Goal: Transaction & Acquisition: Book appointment/travel/reservation

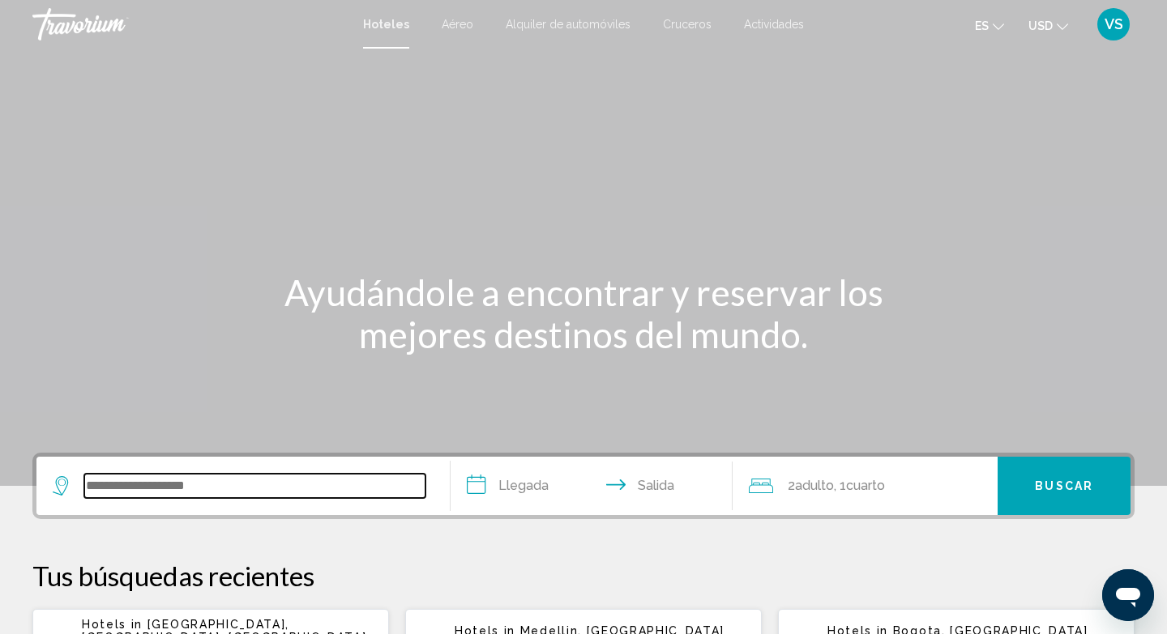
click at [113, 488] on input "Search widget" at bounding box center [254, 486] width 341 height 24
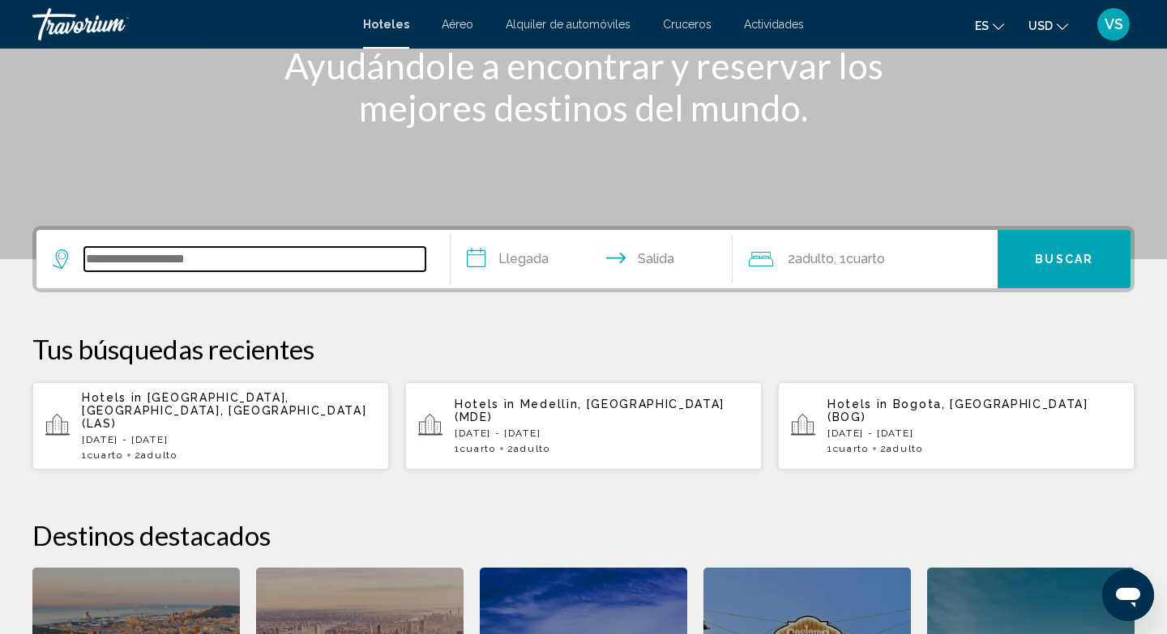
scroll to position [400, 0]
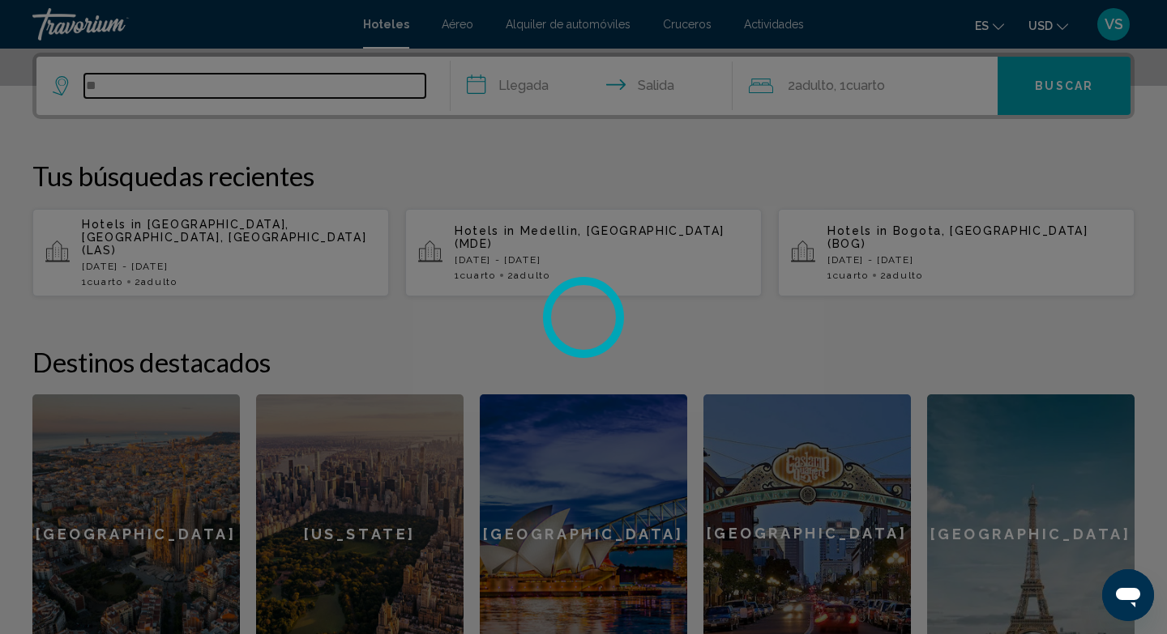
type input "*"
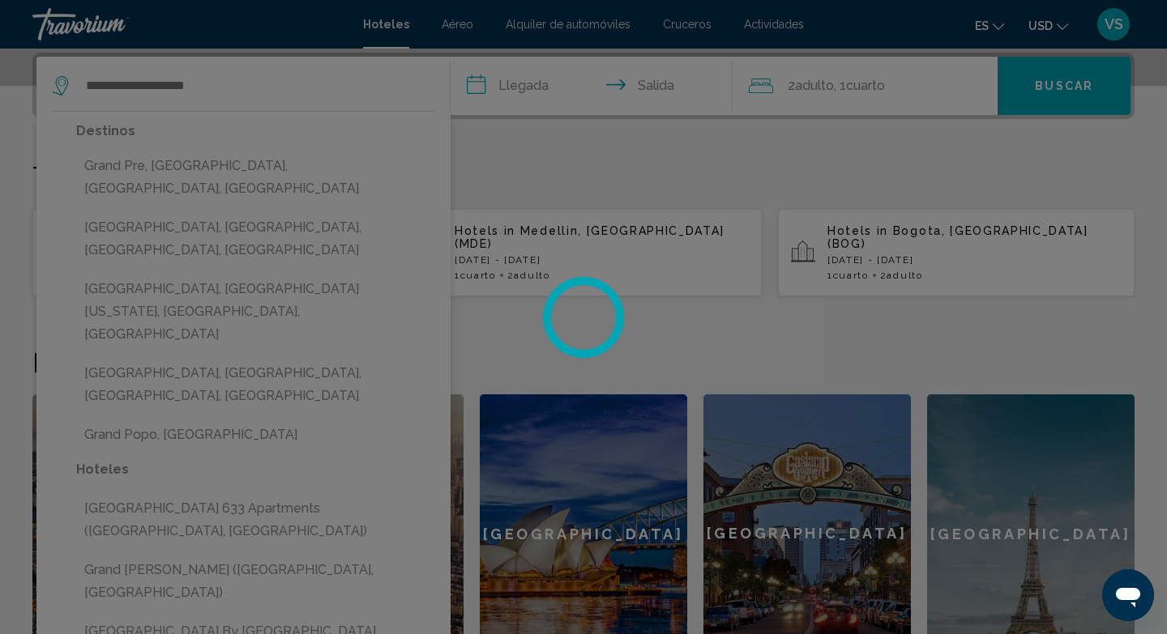
click at [453, 165] on div at bounding box center [583, 317] width 1167 height 634
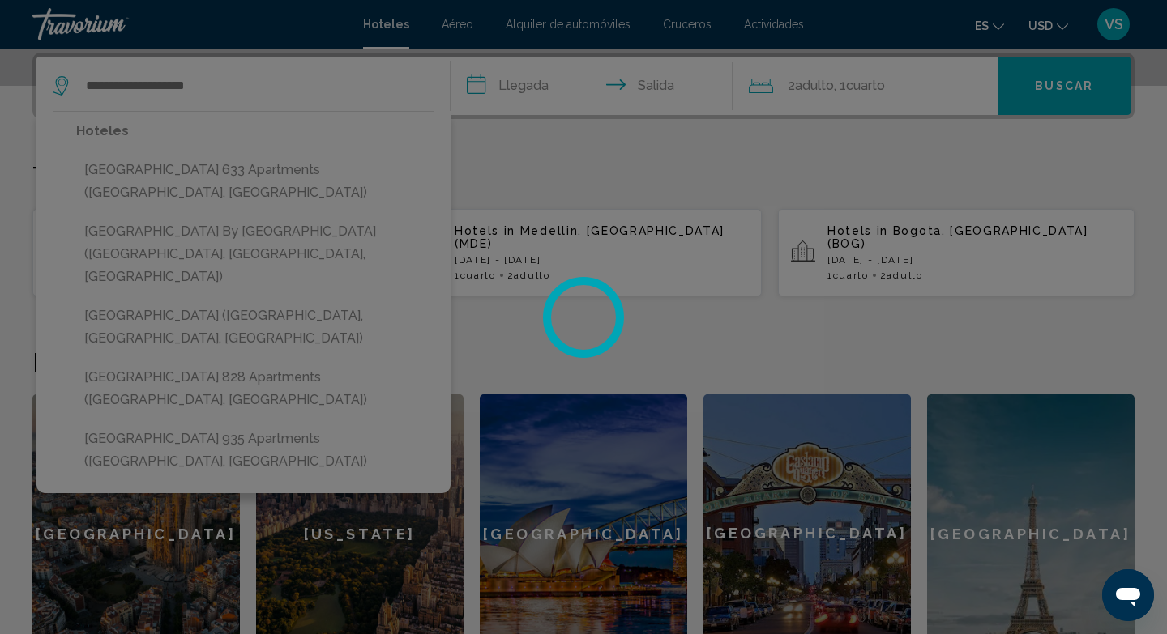
click at [113, 86] on div at bounding box center [583, 317] width 1167 height 634
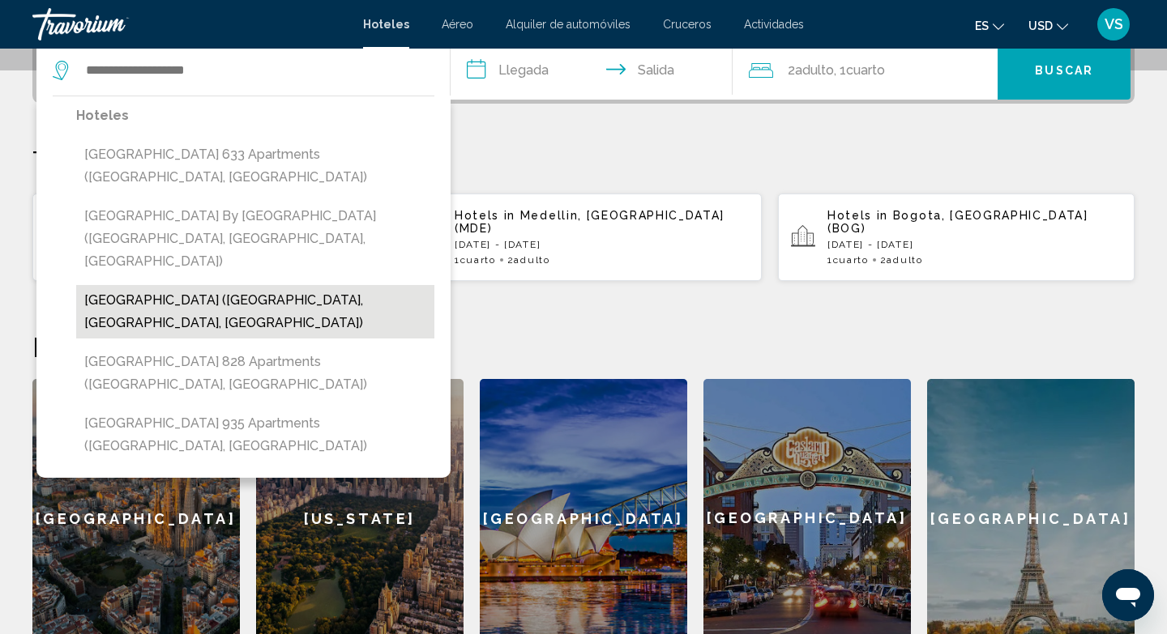
scroll to position [409, 0]
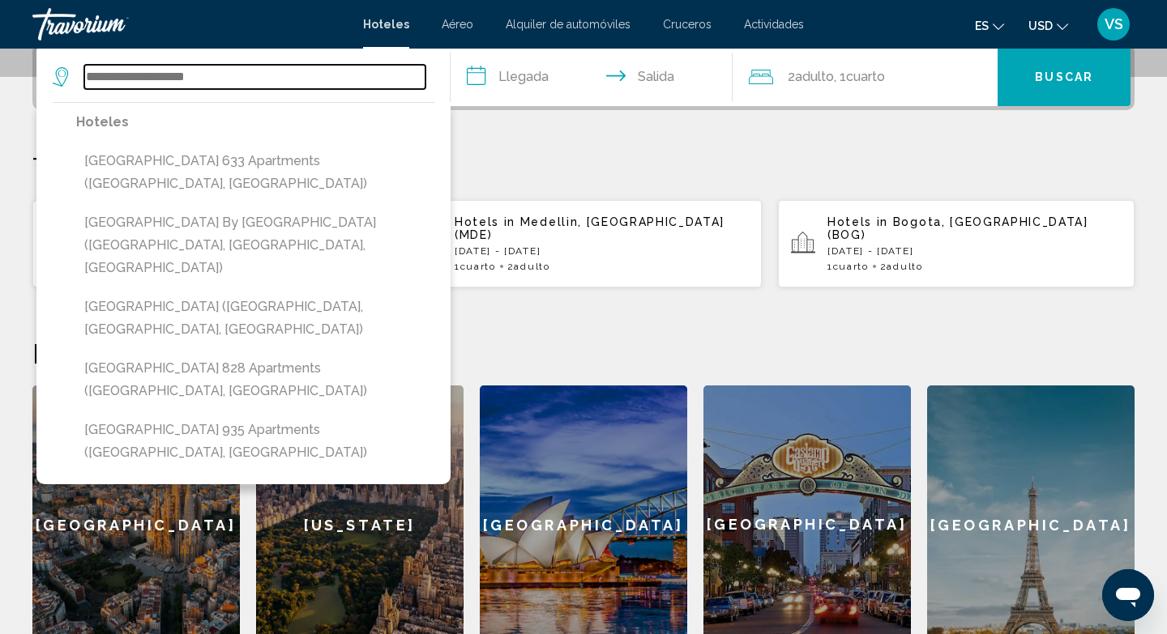
click at [106, 79] on input "Search widget" at bounding box center [254, 77] width 341 height 24
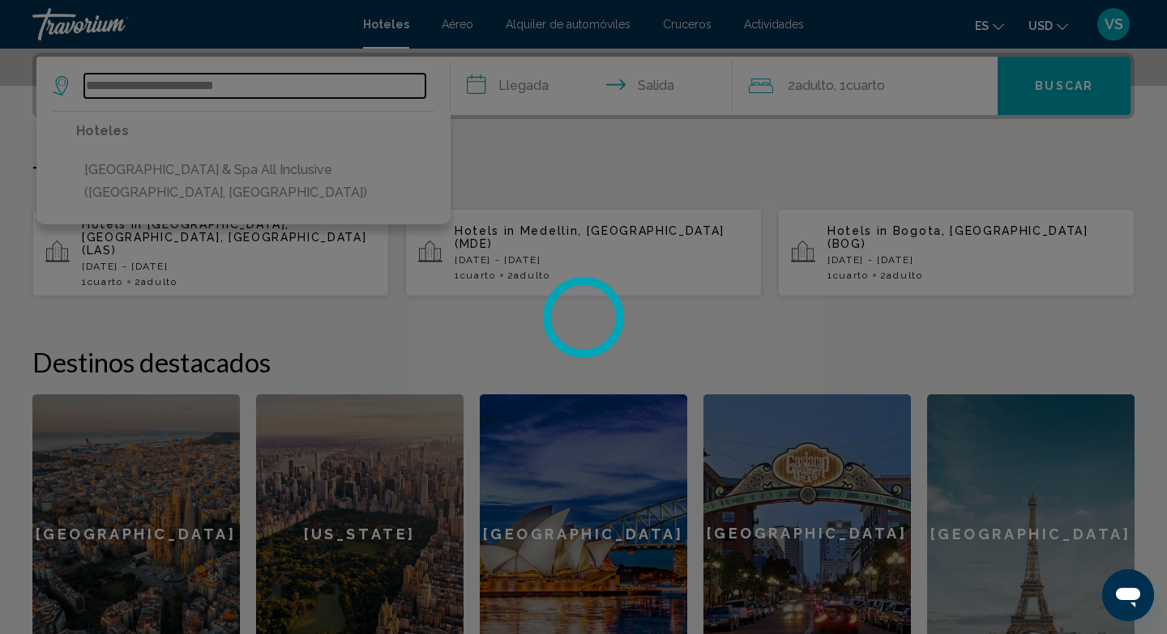
type input "**********"
click at [323, 180] on div at bounding box center [583, 317] width 1167 height 634
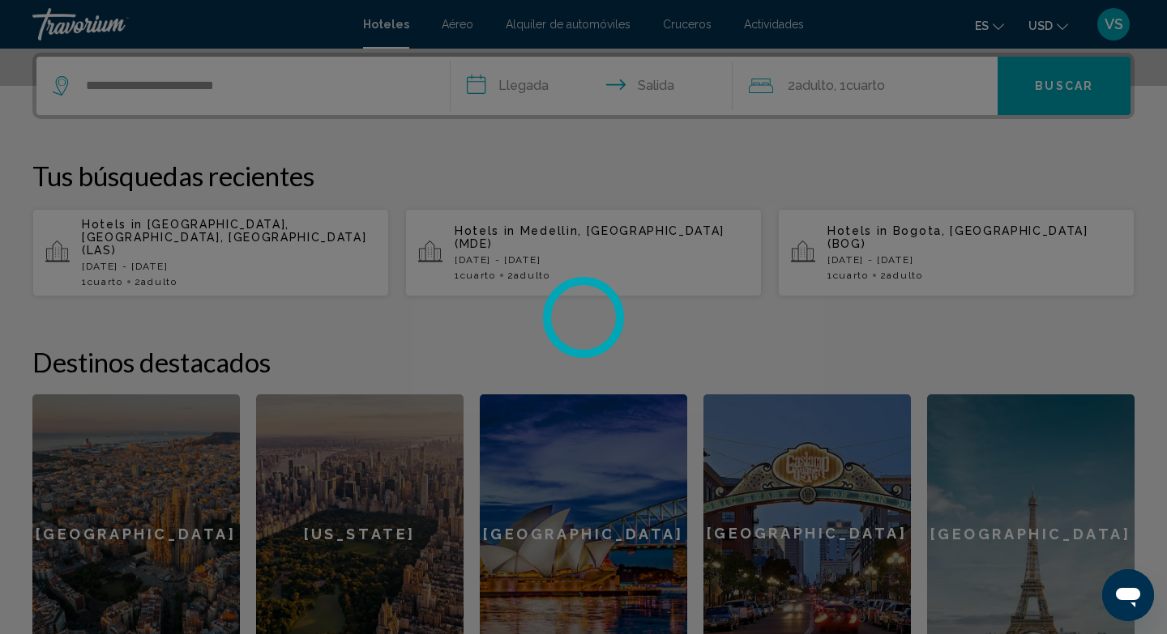
click at [482, 91] on div at bounding box center [583, 317] width 1167 height 634
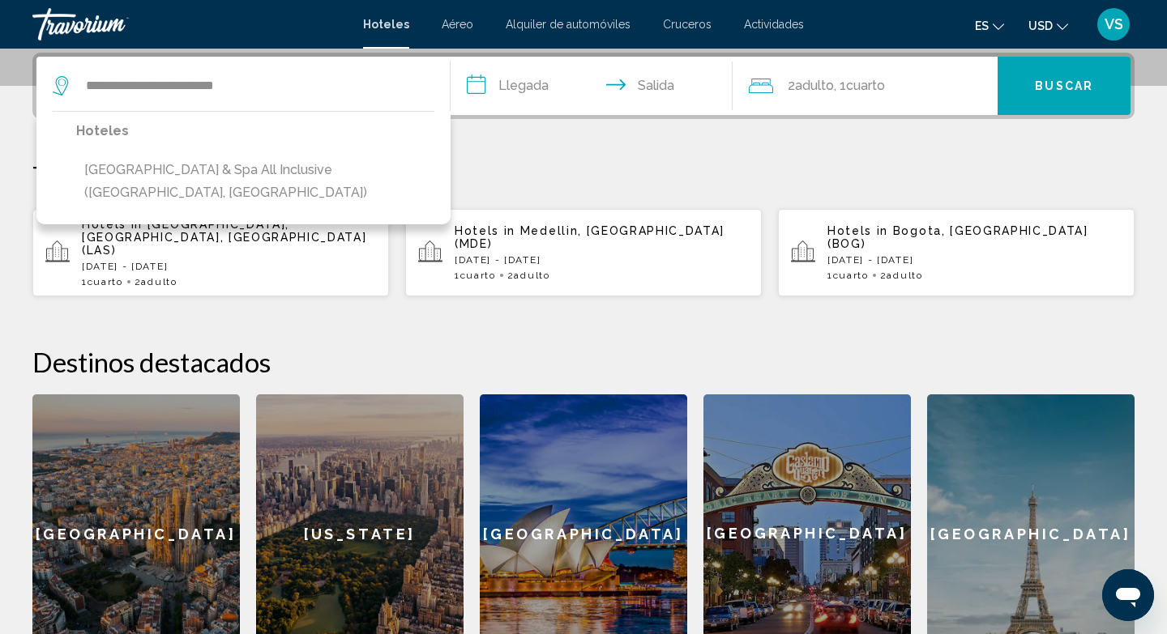
click at [482, 91] on input "**********" at bounding box center [594, 88] width 288 height 63
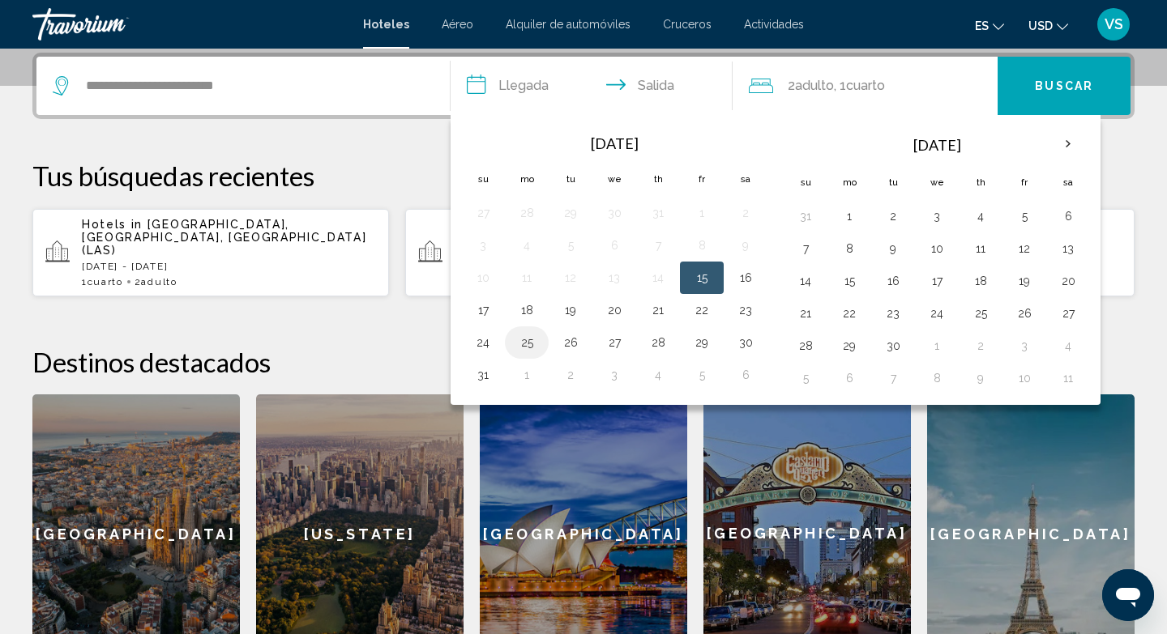
click at [527, 348] on button "25" at bounding box center [527, 342] width 26 height 23
click at [612, 345] on button "27" at bounding box center [614, 342] width 26 height 23
type input "**********"
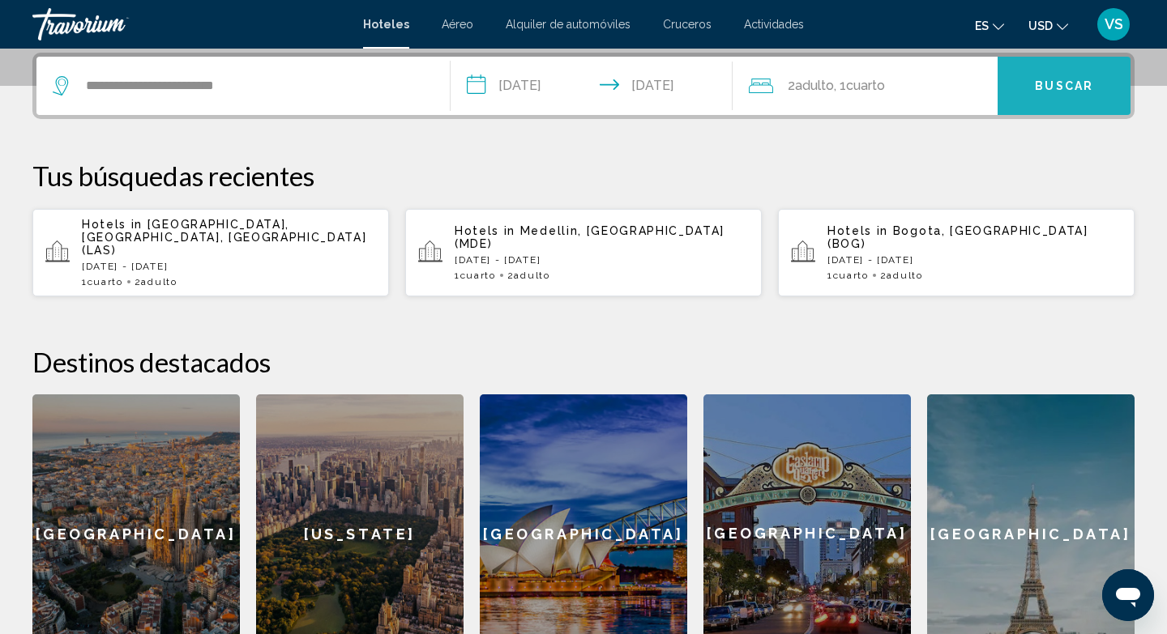
click at [1022, 90] on button "Buscar" at bounding box center [1063, 86] width 133 height 58
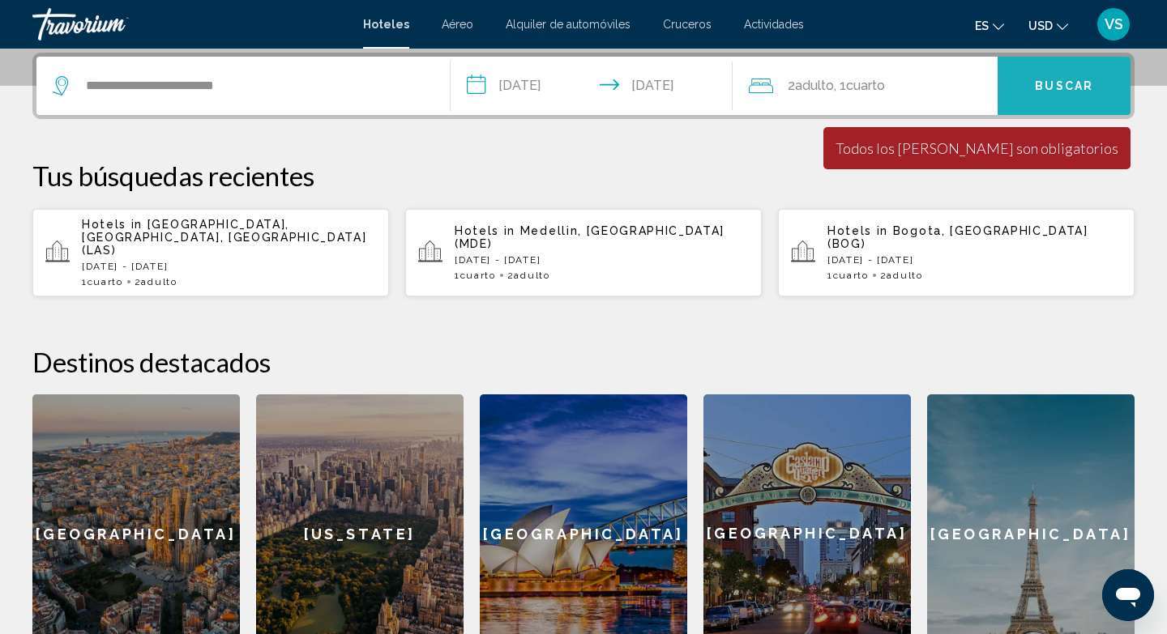
click at [1086, 80] on span "Buscar" at bounding box center [1063, 86] width 58 height 13
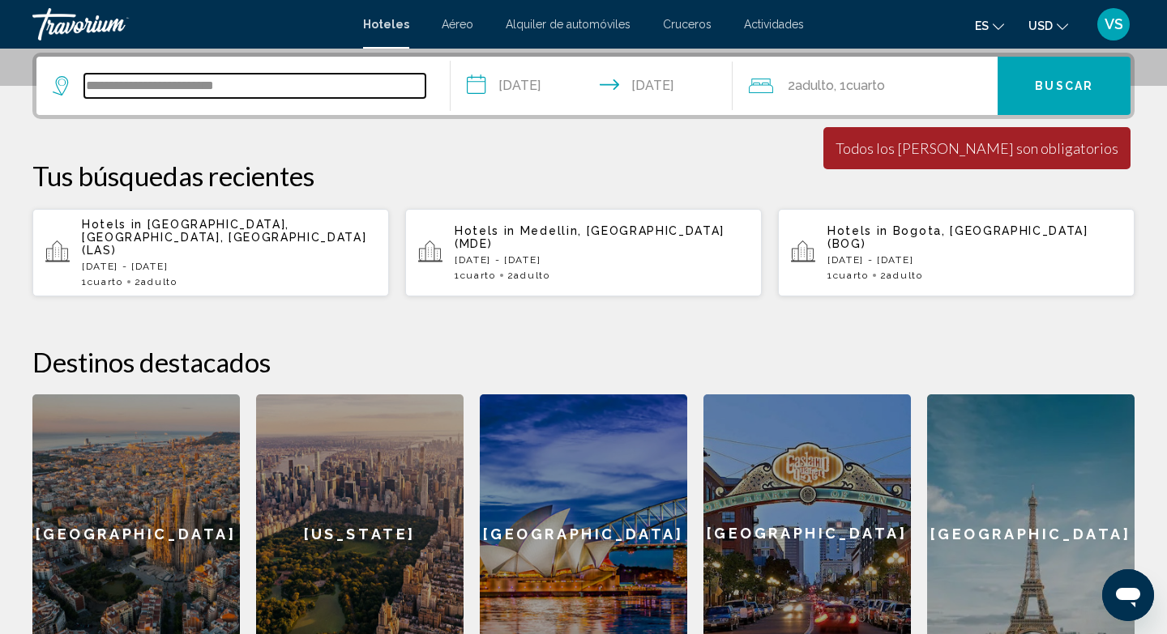
click at [267, 85] on input "**********" at bounding box center [254, 86] width 341 height 24
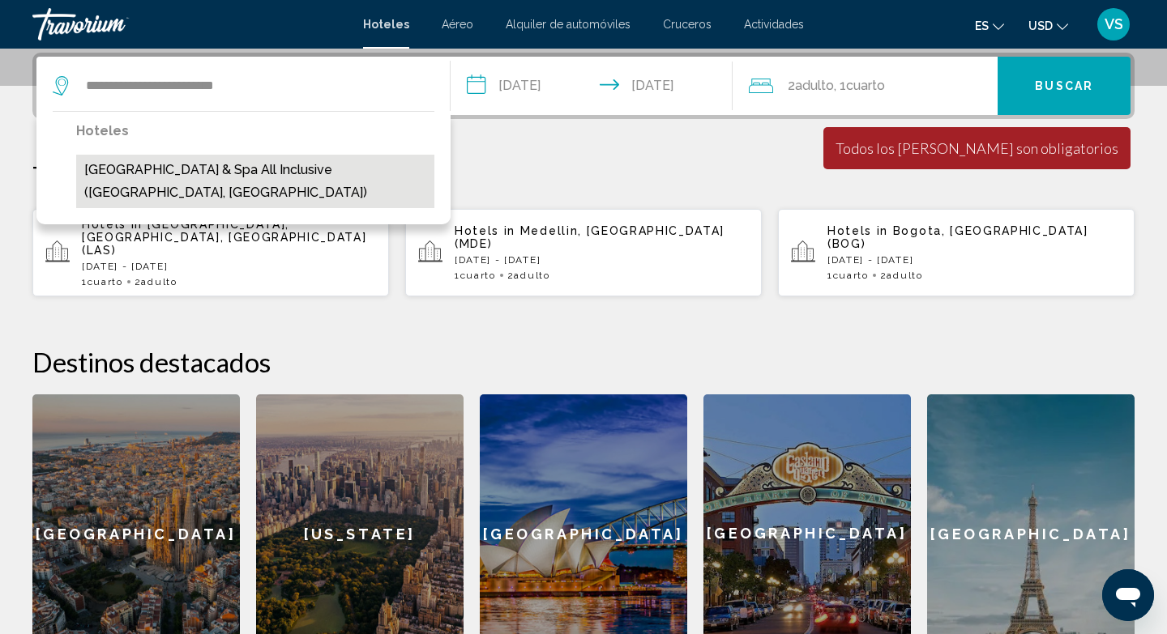
click at [172, 180] on button "[GEOGRAPHIC_DATA] & Spa All Inclusive ([GEOGRAPHIC_DATA], [GEOGRAPHIC_DATA])" at bounding box center [255, 181] width 358 height 53
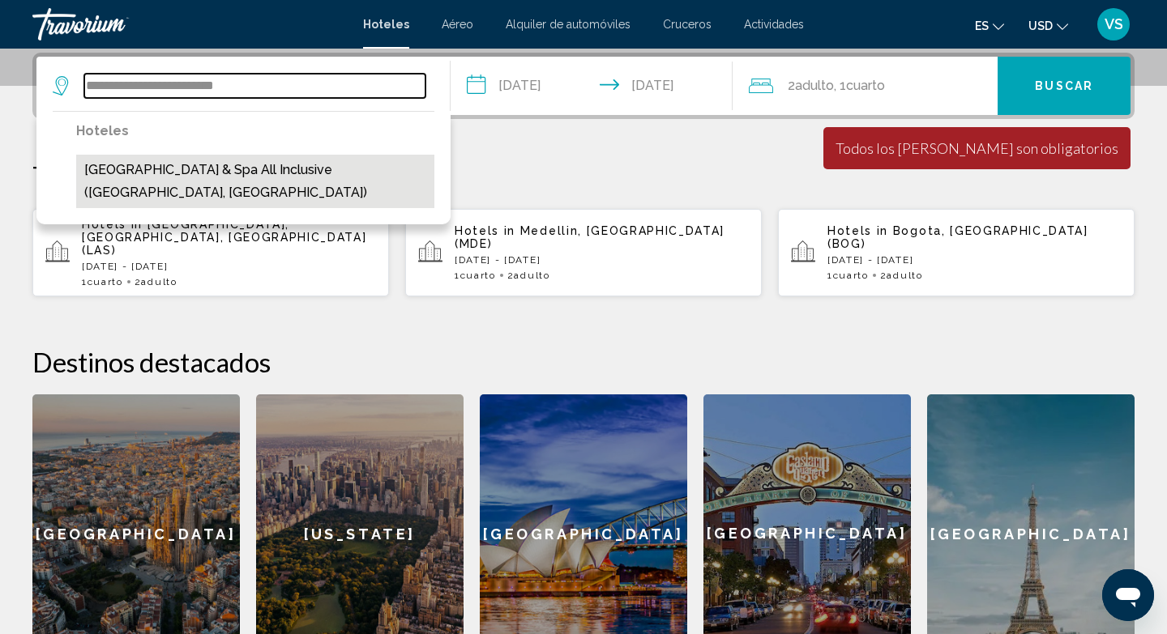
type input "**********"
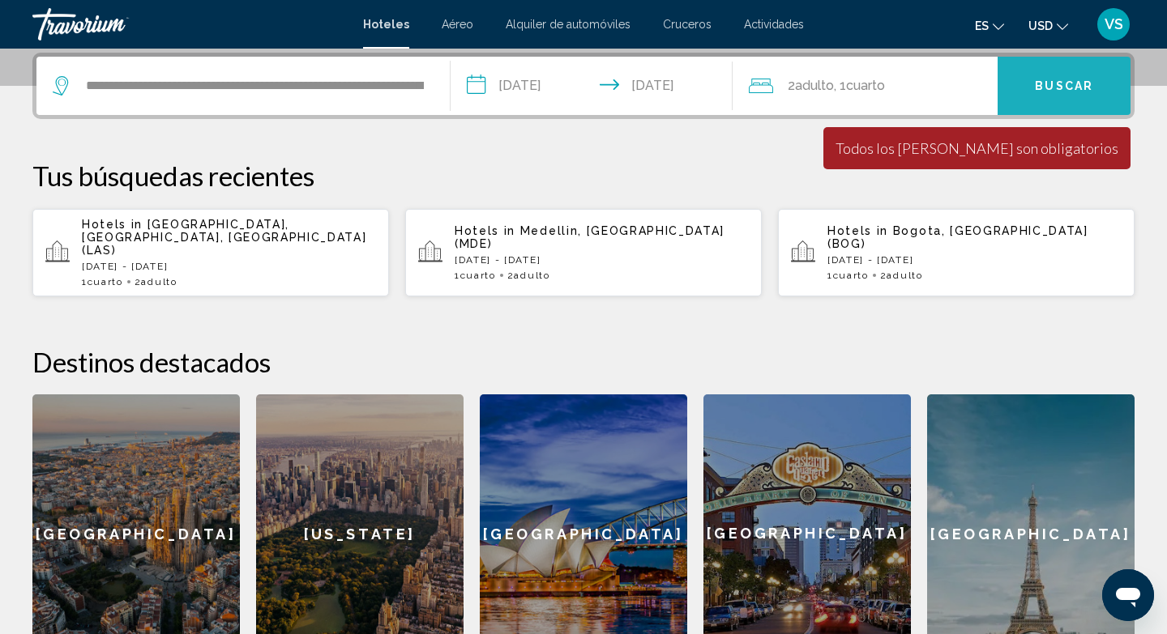
click at [1043, 87] on span "Buscar" at bounding box center [1063, 86] width 58 height 13
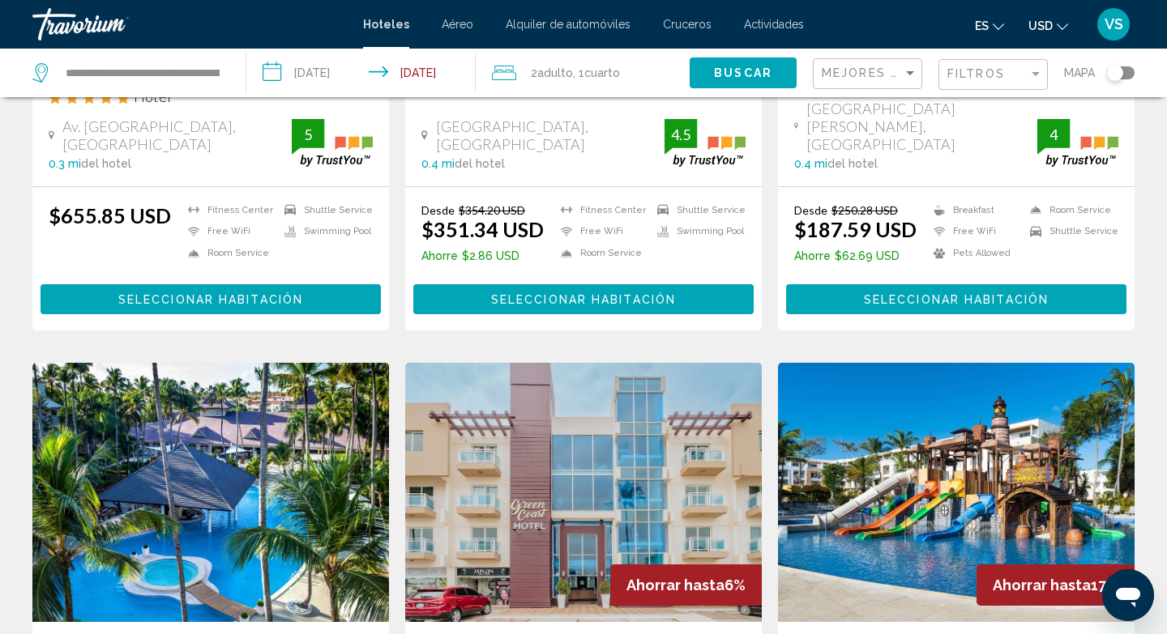
scroll to position [360, 0]
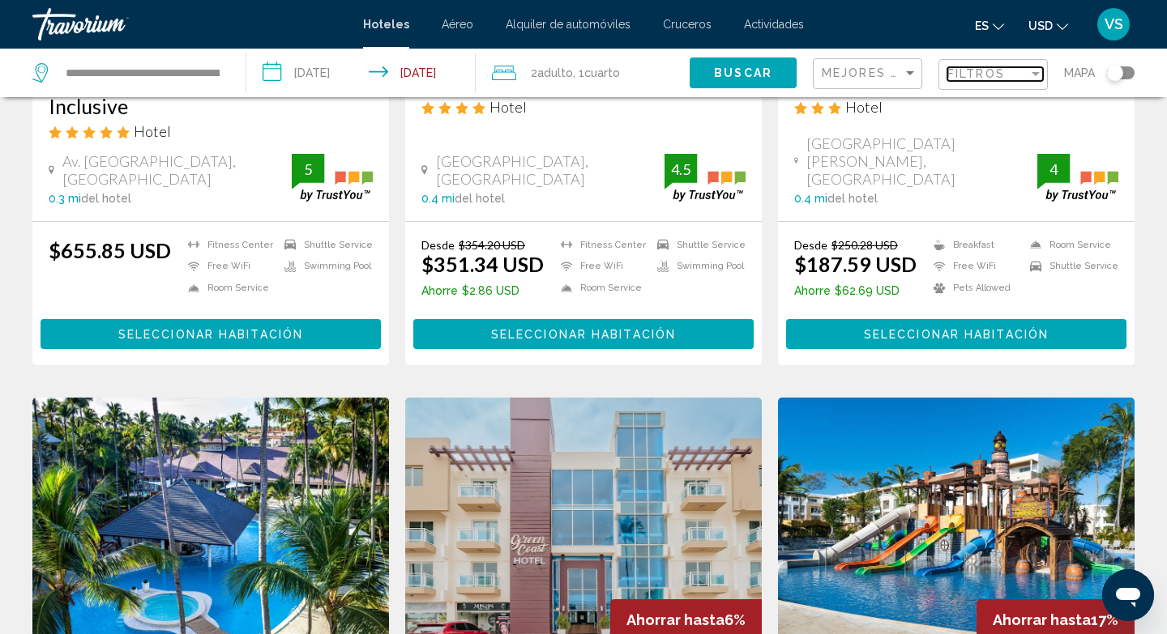
click at [973, 67] on span "Filtros" at bounding box center [976, 73] width 58 height 13
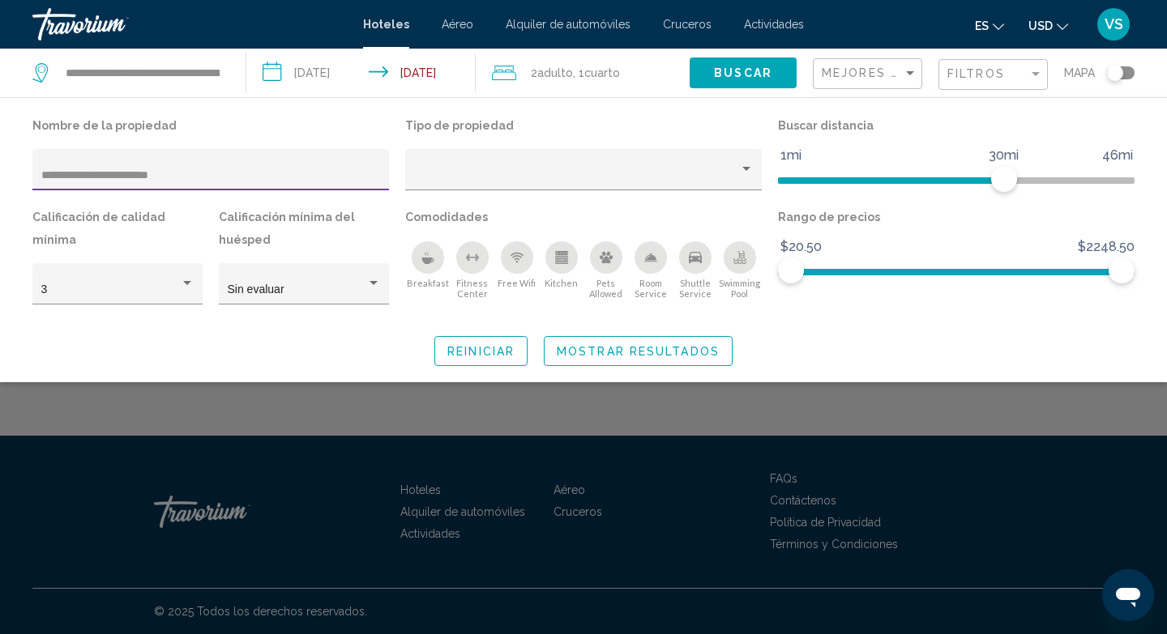
type input "**********"
click at [626, 356] on span "Mostrar resultados" at bounding box center [638, 351] width 163 height 13
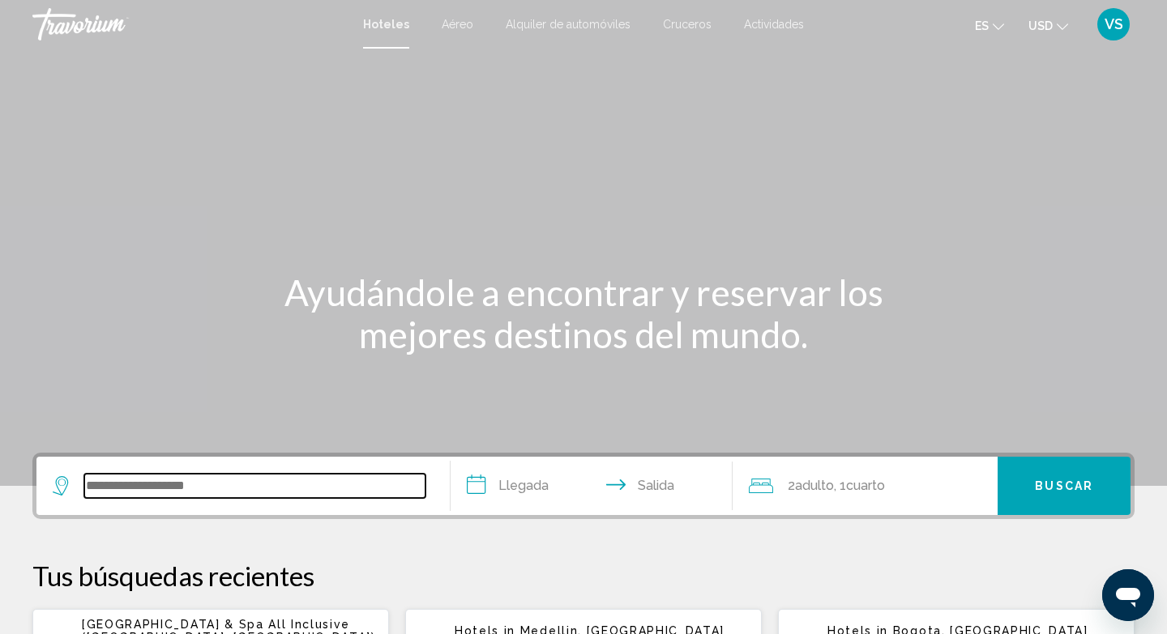
click at [99, 488] on input "Search widget" at bounding box center [254, 486] width 341 height 24
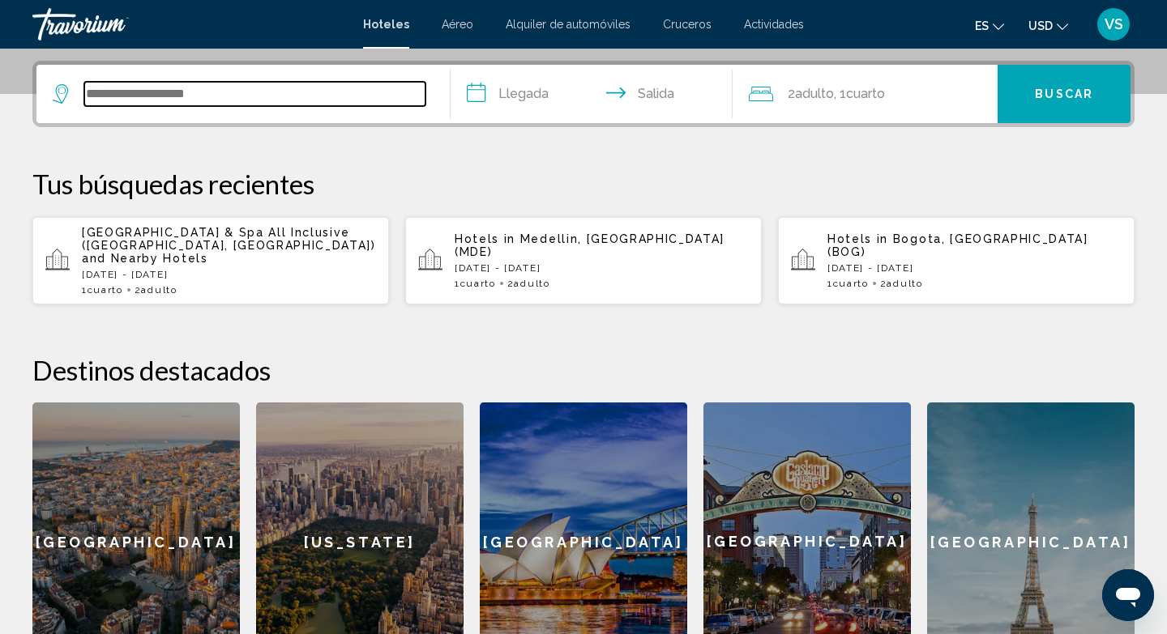
scroll to position [400, 0]
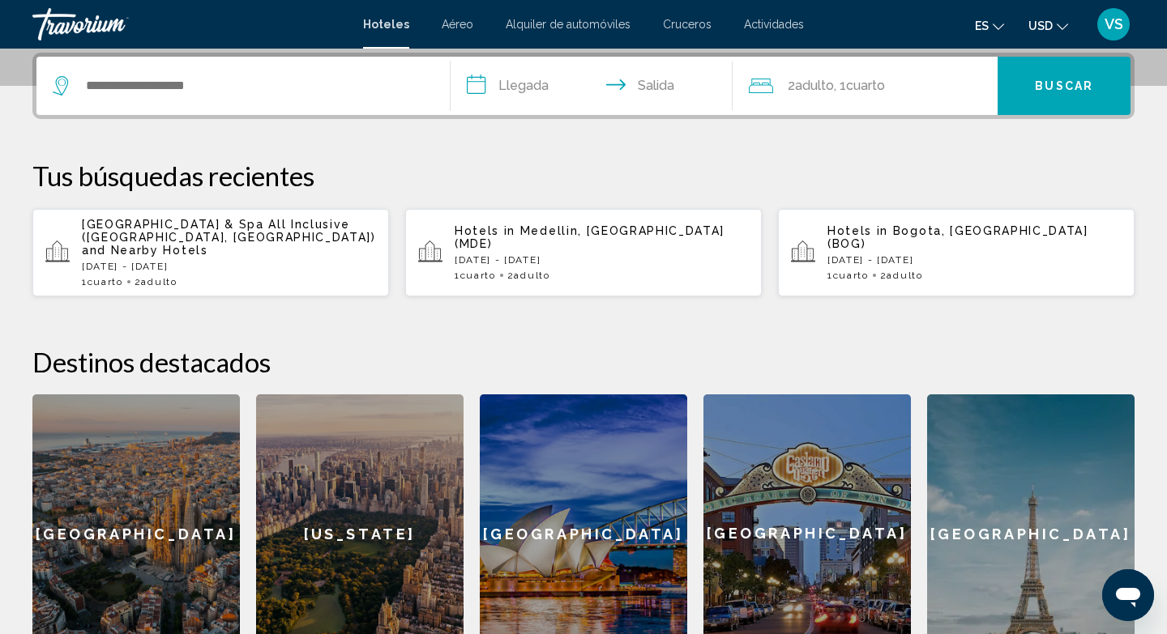
click at [267, 234] on span "[GEOGRAPHIC_DATA] & Spa All Inclusive ([GEOGRAPHIC_DATA], [GEOGRAPHIC_DATA])" at bounding box center [229, 231] width 294 height 26
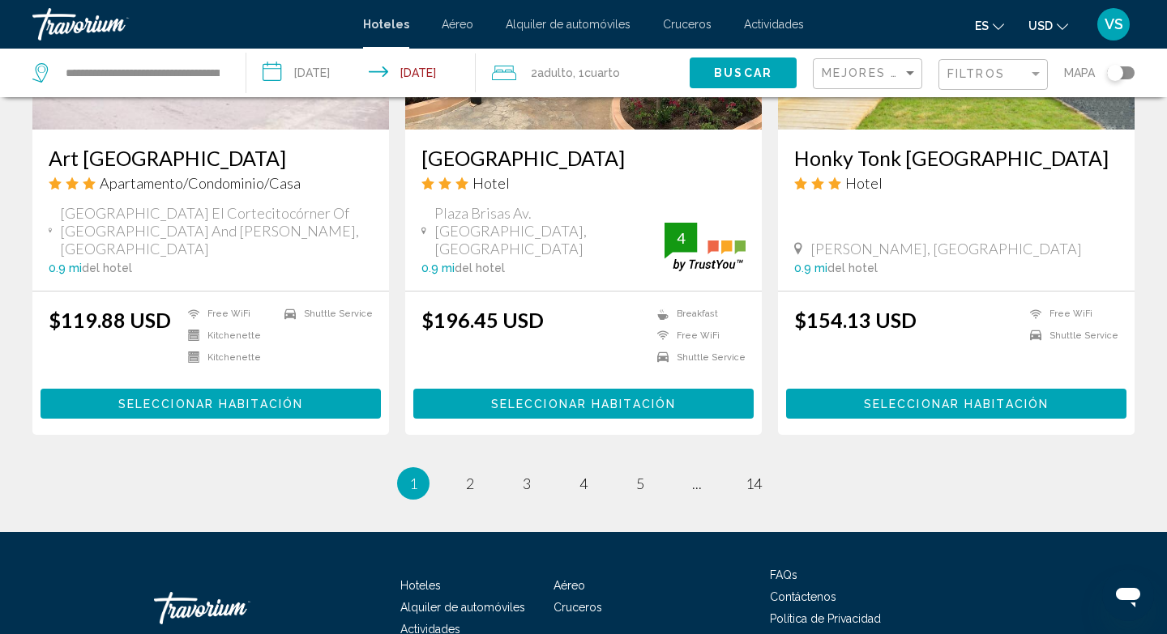
scroll to position [2171, 0]
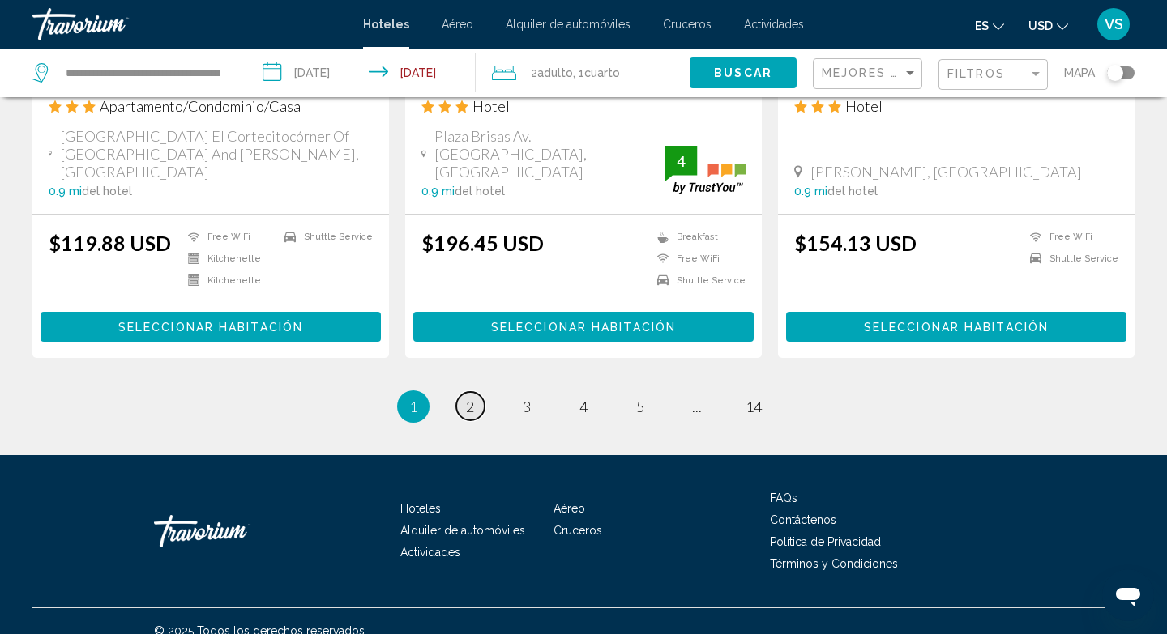
click at [468, 398] on span "2" at bounding box center [470, 407] width 8 height 18
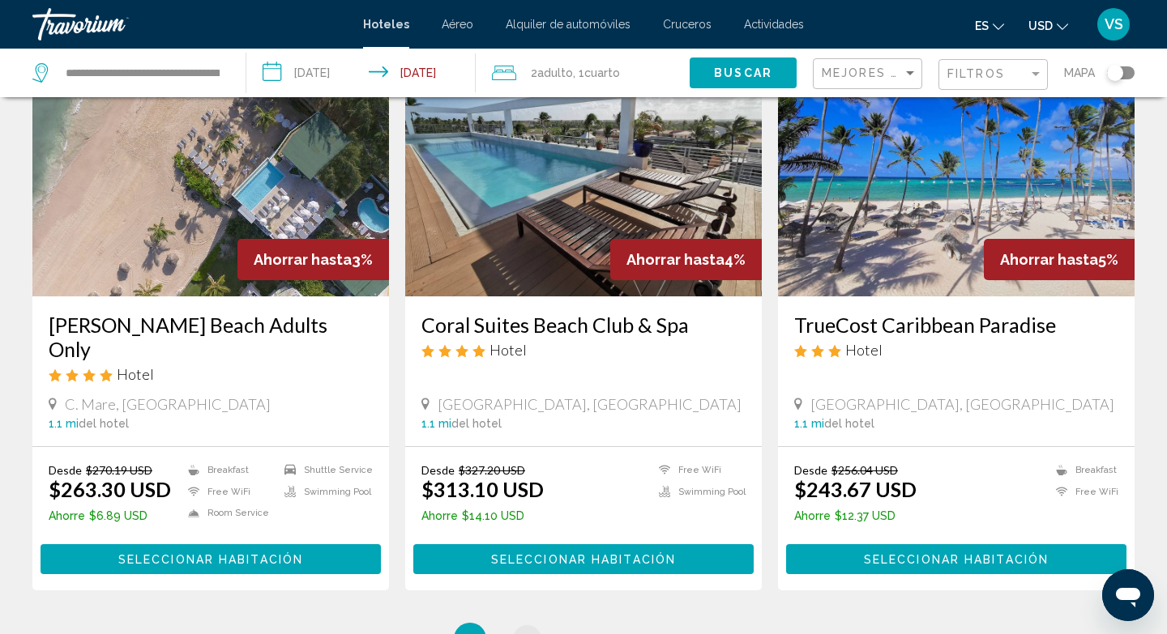
scroll to position [1943, 0]
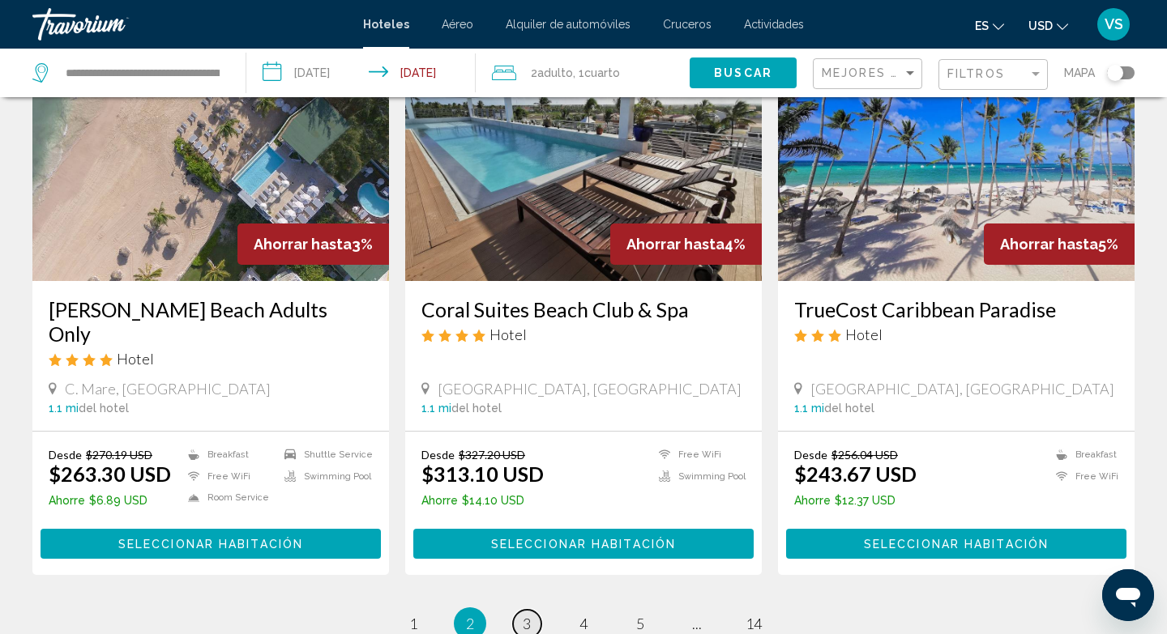
click at [525, 615] on span "3" at bounding box center [527, 624] width 8 height 18
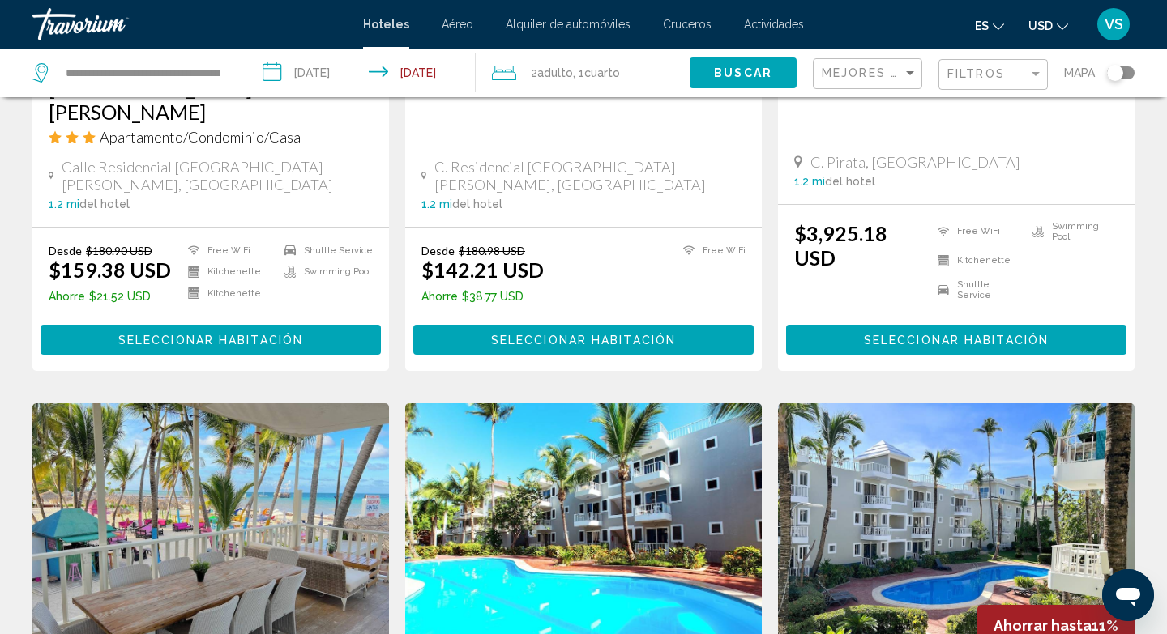
scroll to position [1602, 0]
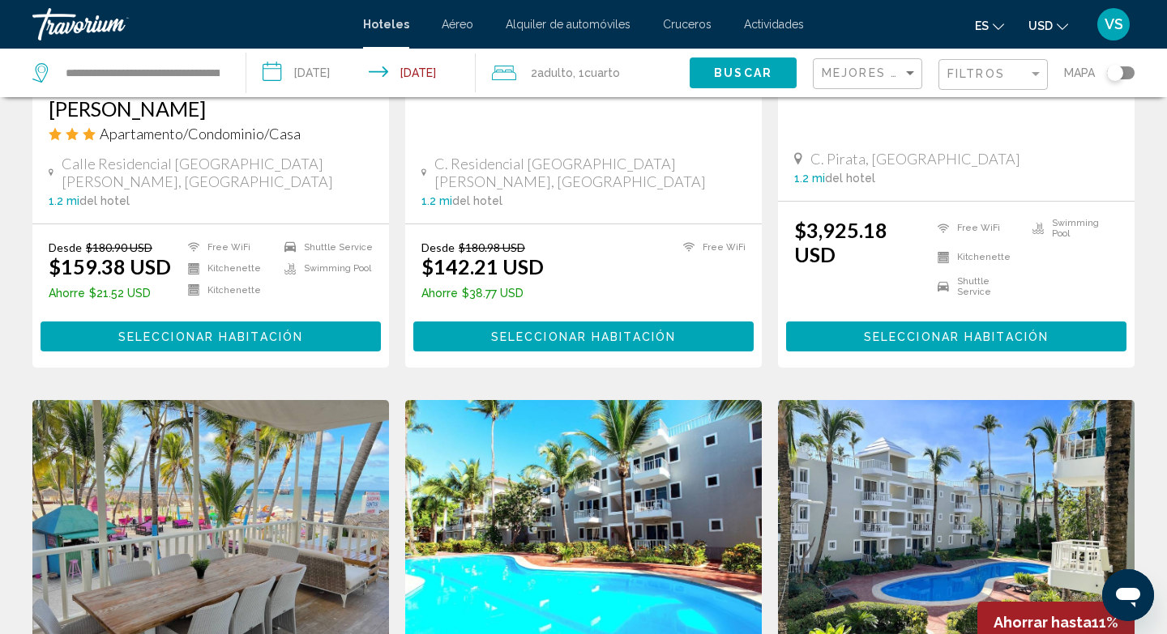
click at [973, 62] on div "Filtros" at bounding box center [995, 75] width 96 height 30
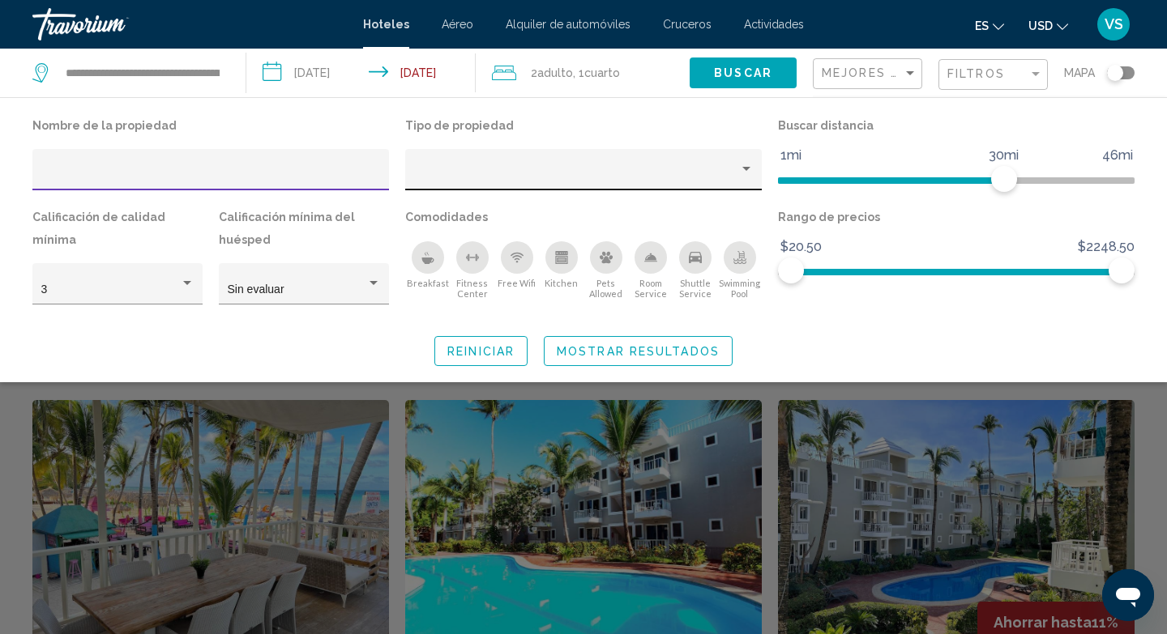
click at [741, 165] on div "Property type" at bounding box center [746, 169] width 15 height 13
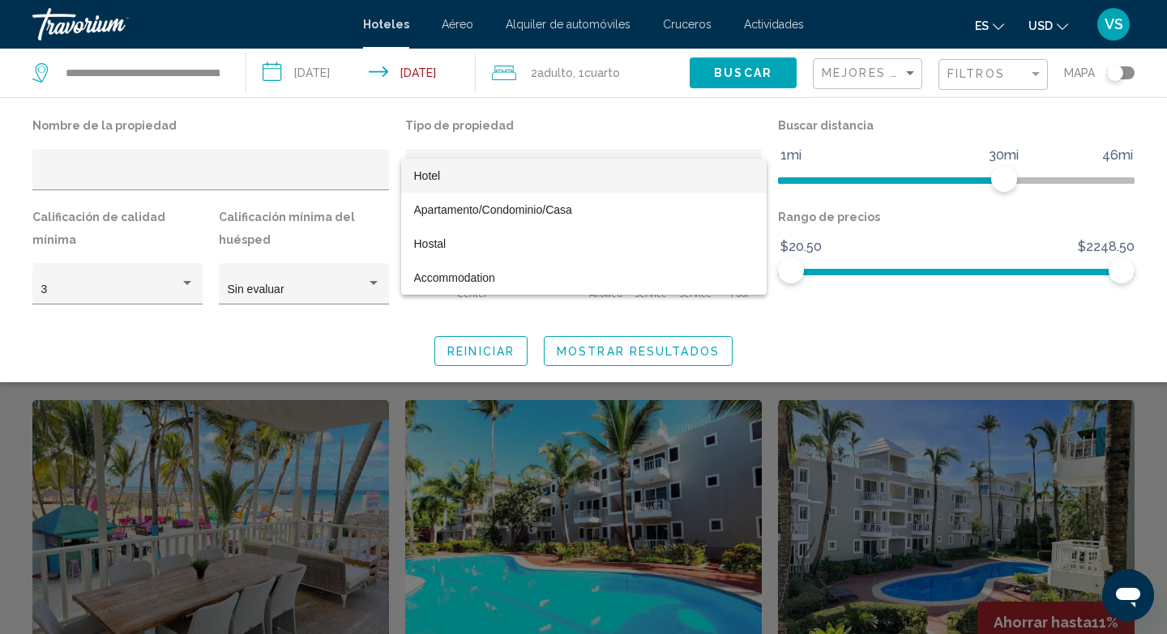
click at [790, 326] on div at bounding box center [583, 317] width 1167 height 634
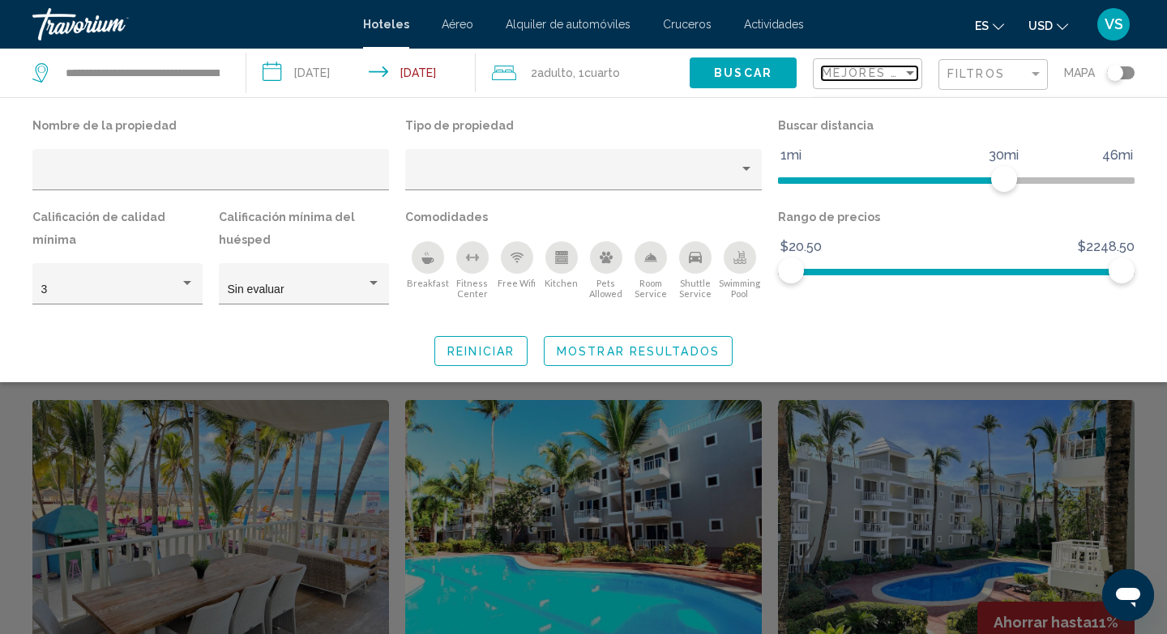
click at [885, 73] on span "Mejores descuentos" at bounding box center [902, 72] width 163 height 13
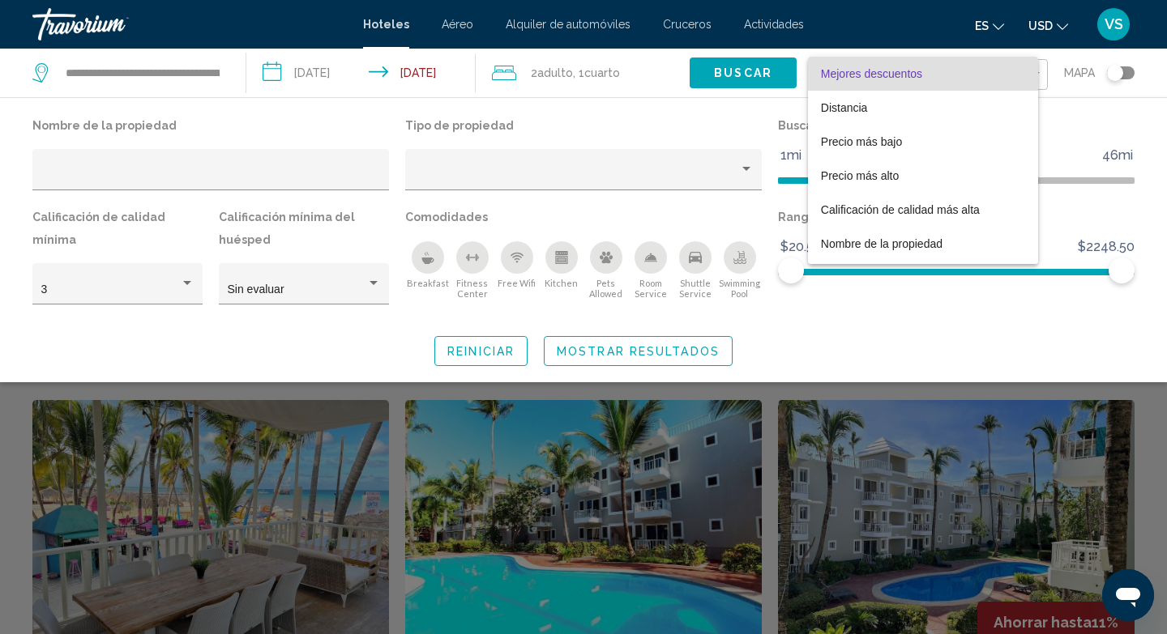
click at [1061, 119] on div at bounding box center [583, 317] width 1167 height 634
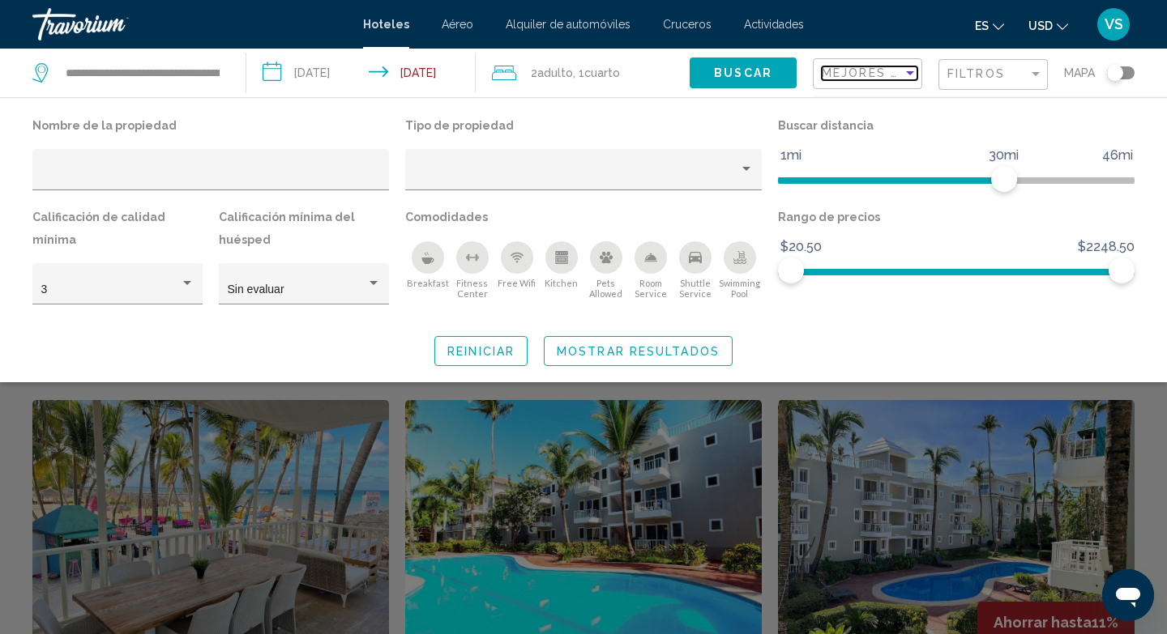
click at [877, 67] on span "Mejores descuentos" at bounding box center [902, 72] width 163 height 13
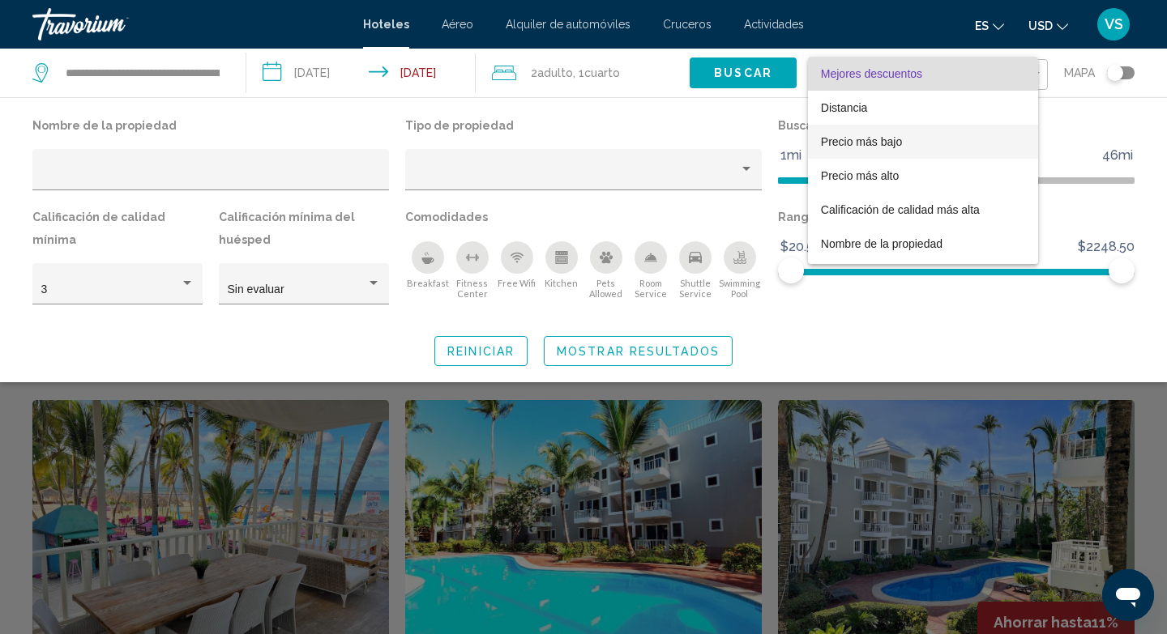
click at [859, 145] on span "Precio más bajo" at bounding box center [861, 141] width 81 height 13
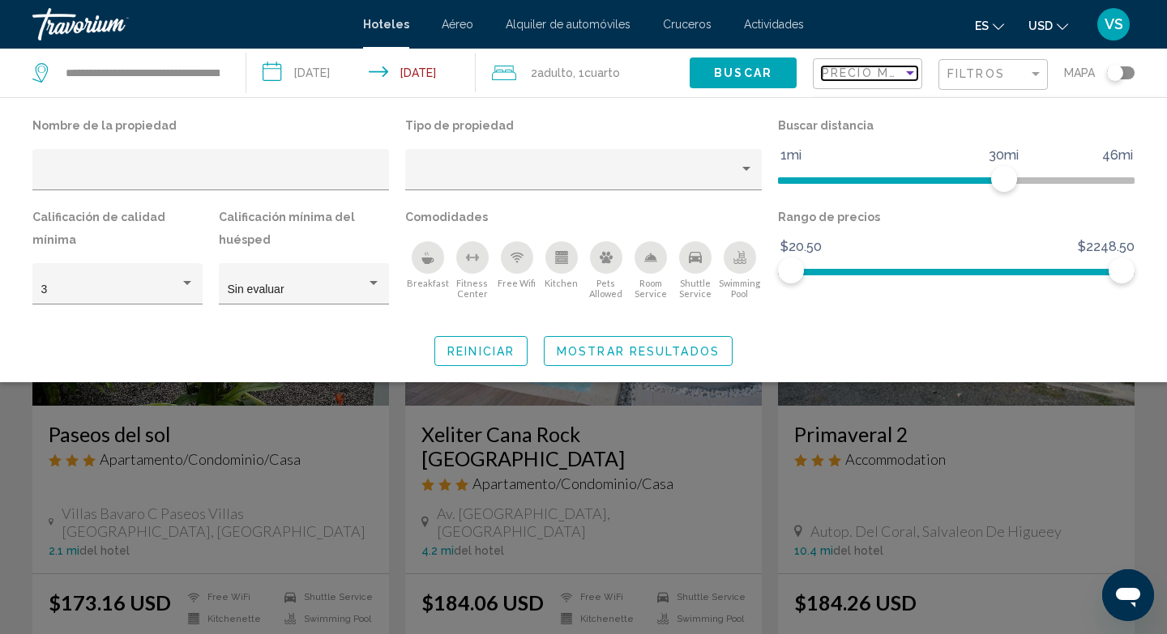
scroll to position [677, 0]
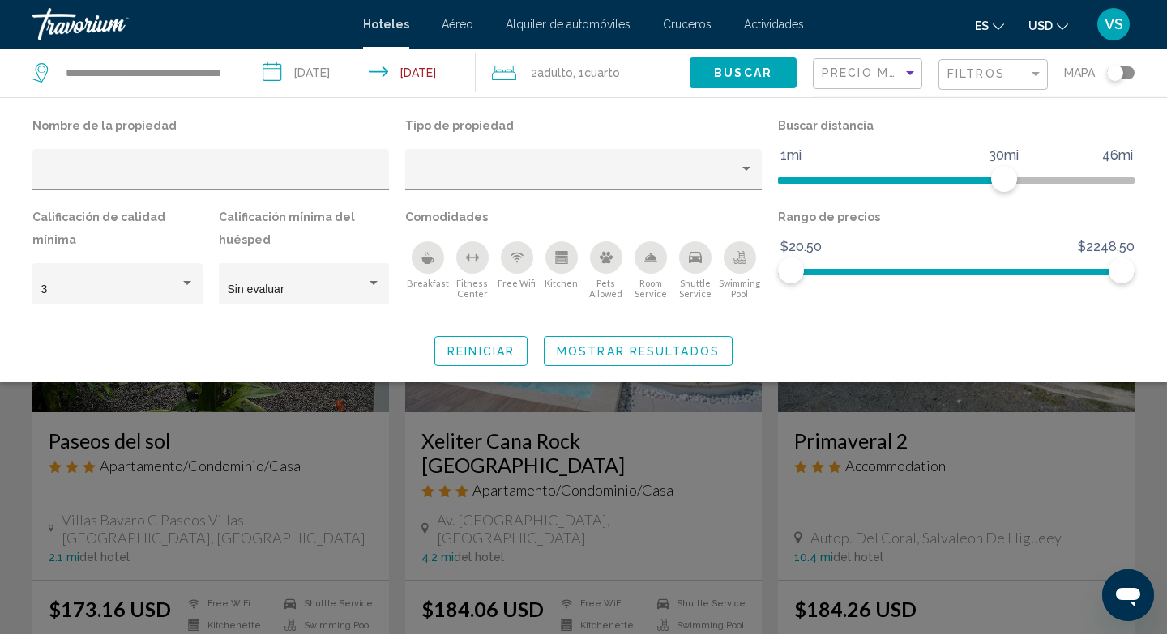
click at [702, 356] on span "Mostrar resultados" at bounding box center [638, 351] width 163 height 13
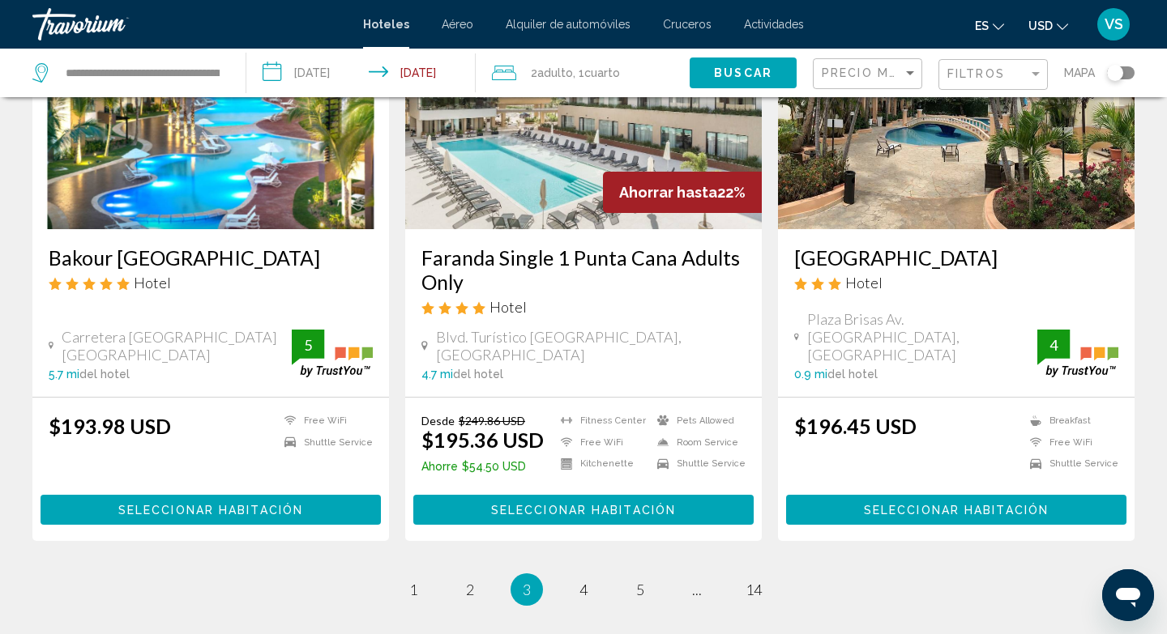
scroll to position [2096, 0]
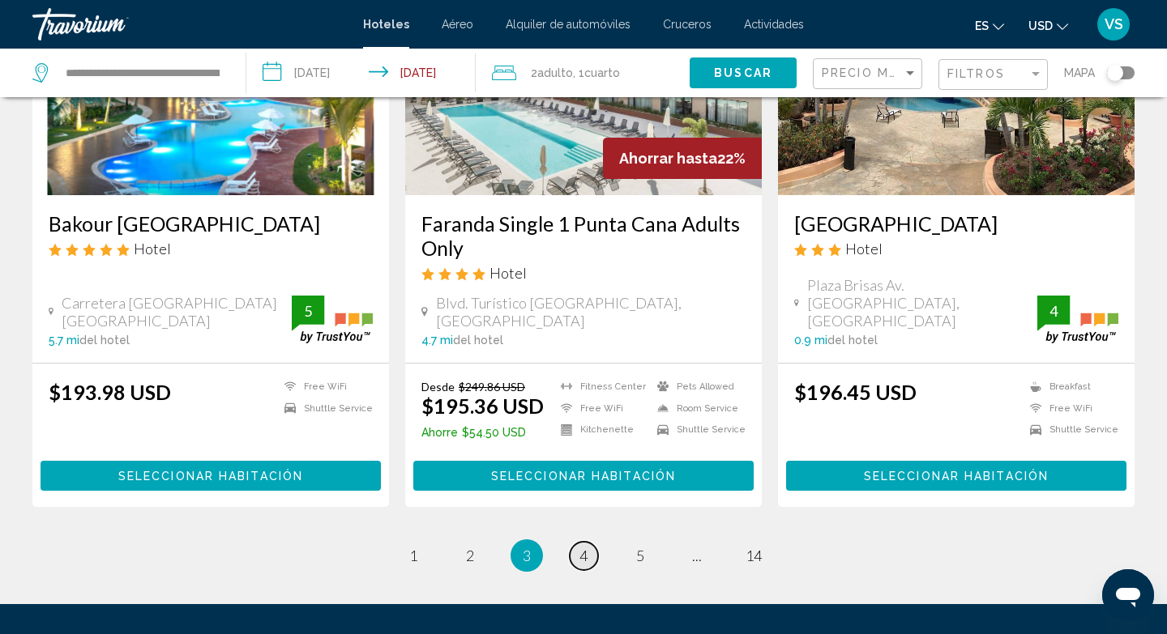
click at [589, 542] on link "page 4" at bounding box center [583, 556] width 28 height 28
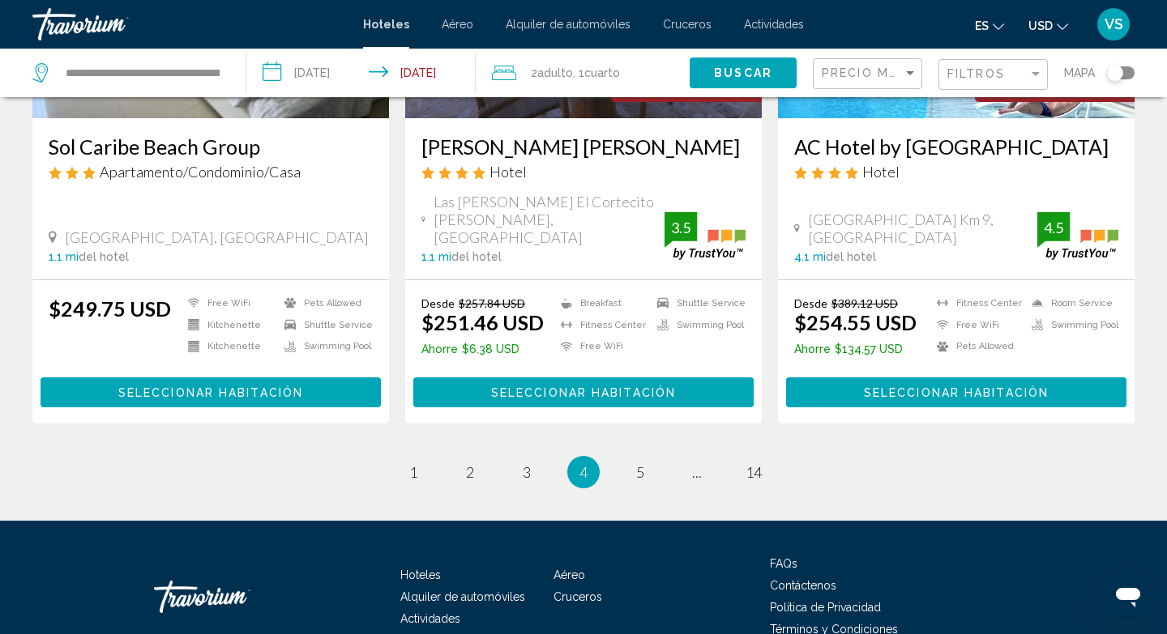
scroll to position [2138, 0]
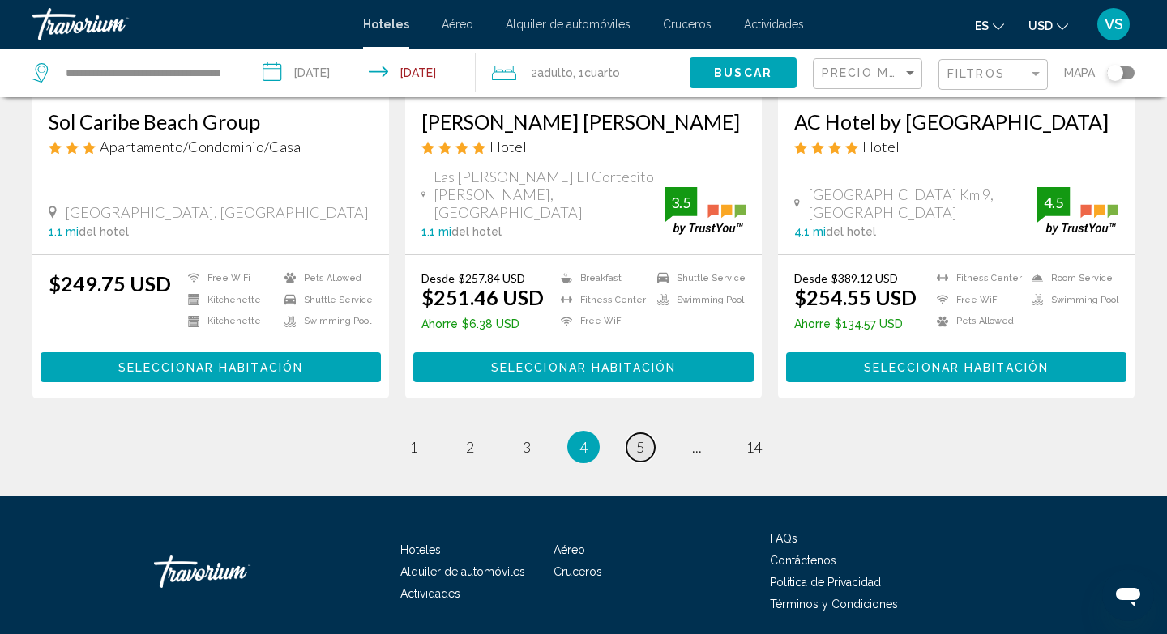
click at [642, 438] on span "5" at bounding box center [640, 447] width 8 height 18
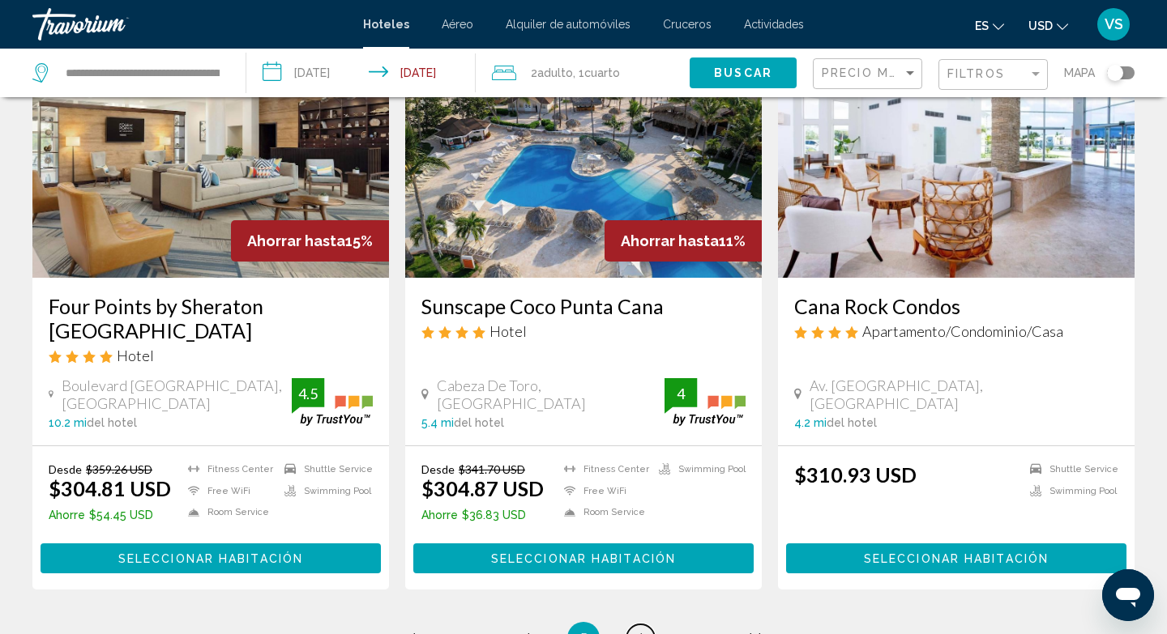
scroll to position [1931, 0]
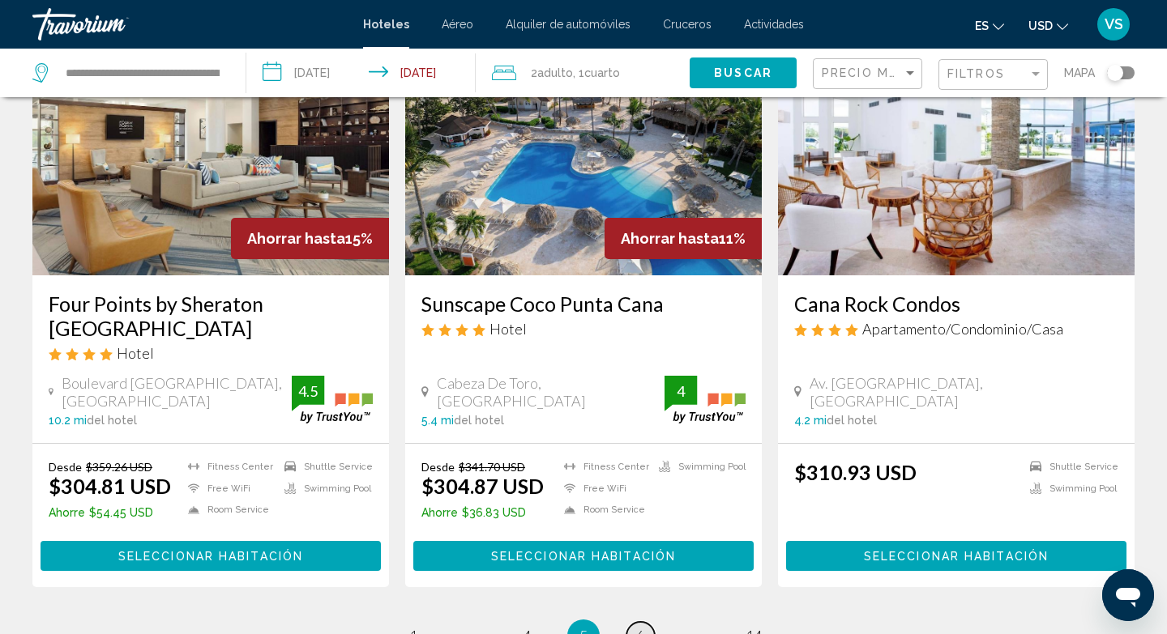
click at [644, 622] on link "page 6" at bounding box center [640, 636] width 28 height 28
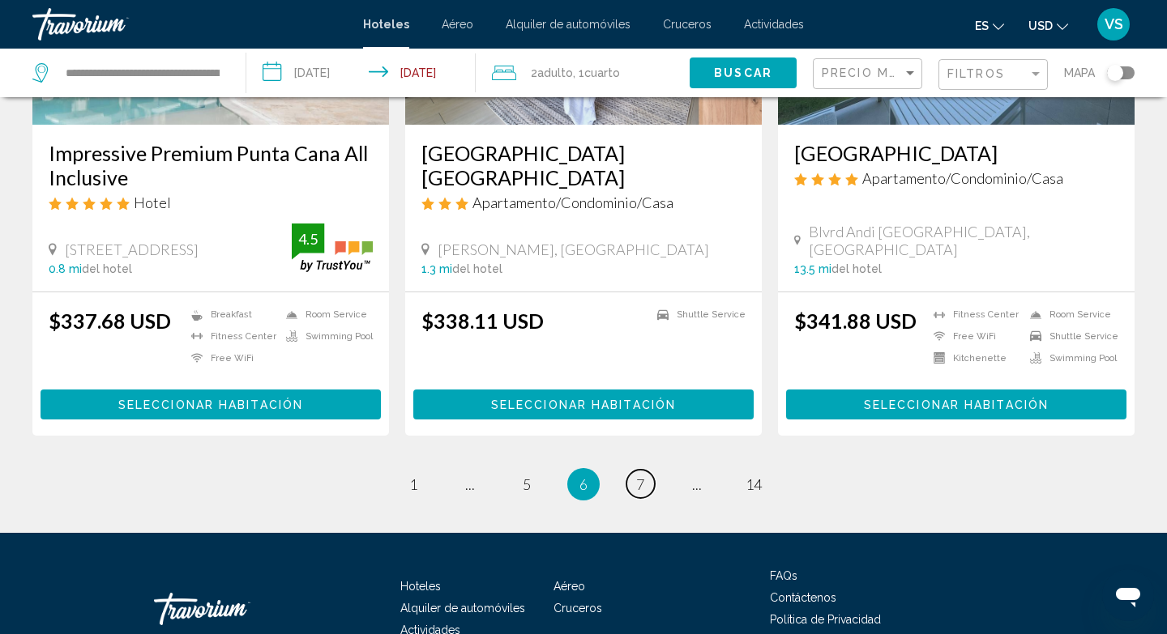
scroll to position [2138, 0]
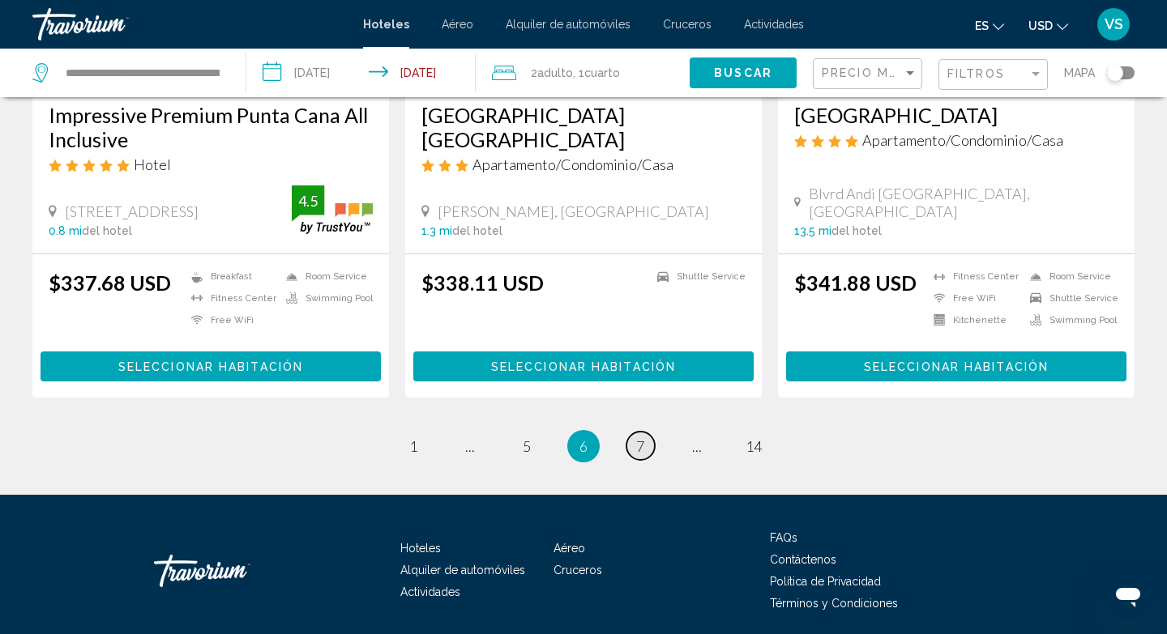
click at [642, 437] on span "7" at bounding box center [640, 446] width 8 height 18
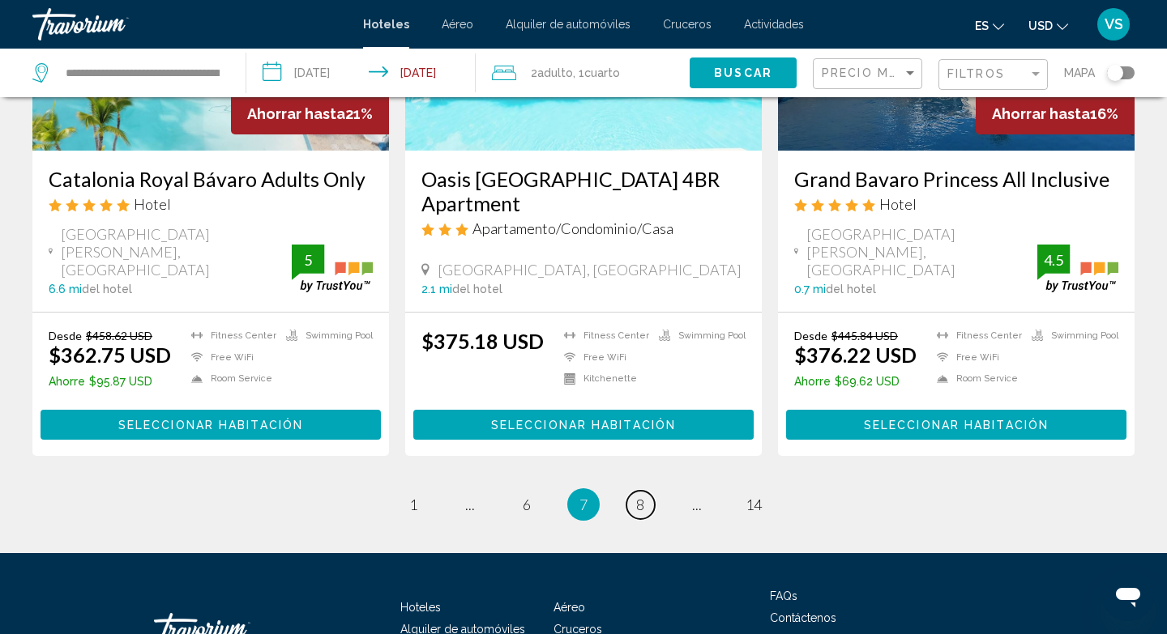
scroll to position [2135, 0]
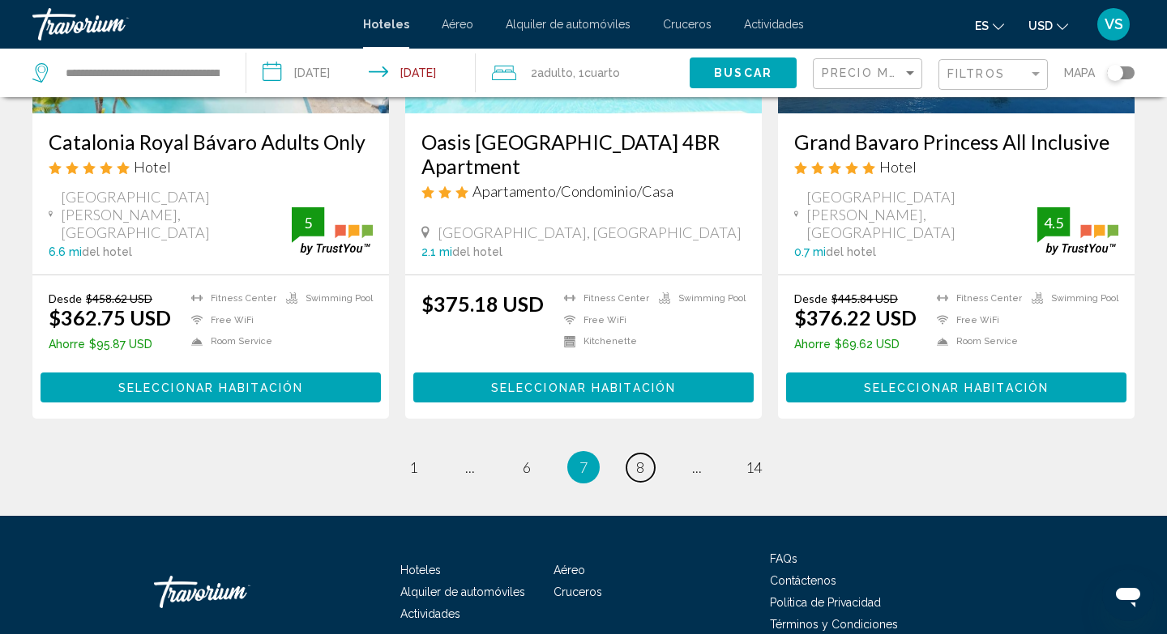
click at [642, 459] on span "8" at bounding box center [640, 468] width 8 height 18
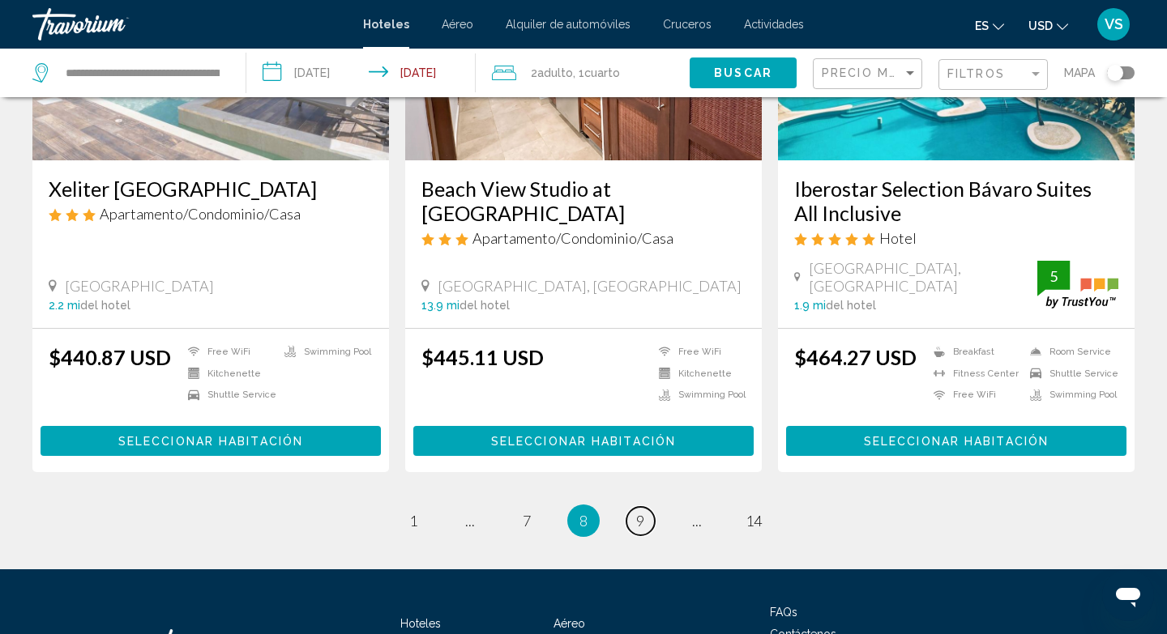
scroll to position [2160, 0]
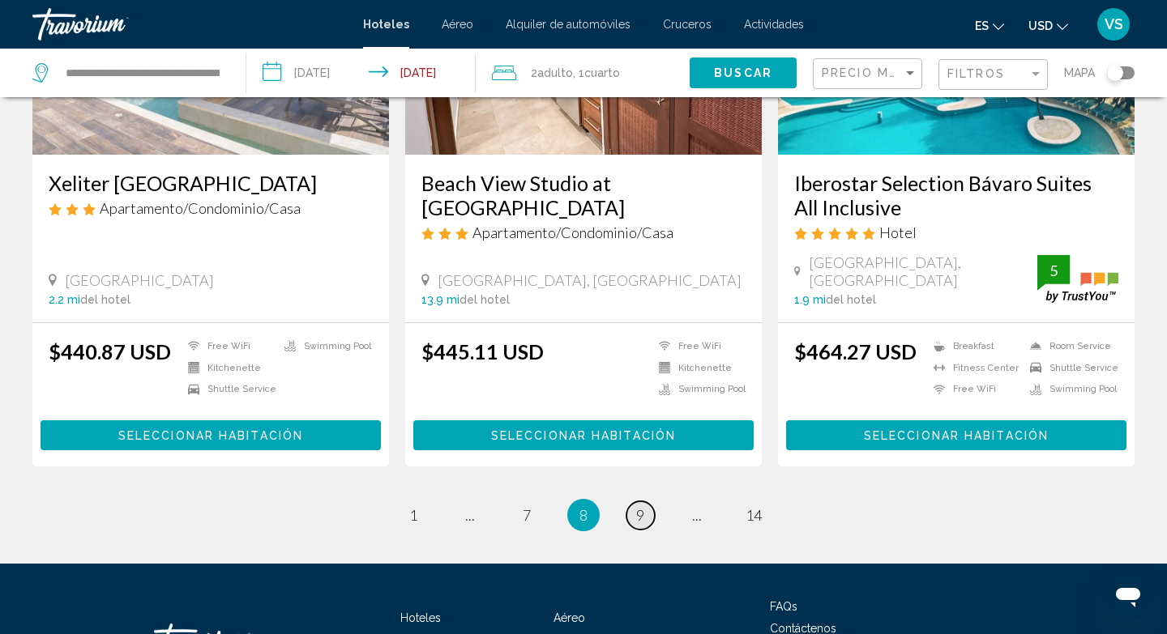
click at [638, 506] on span "9" at bounding box center [640, 515] width 8 height 18
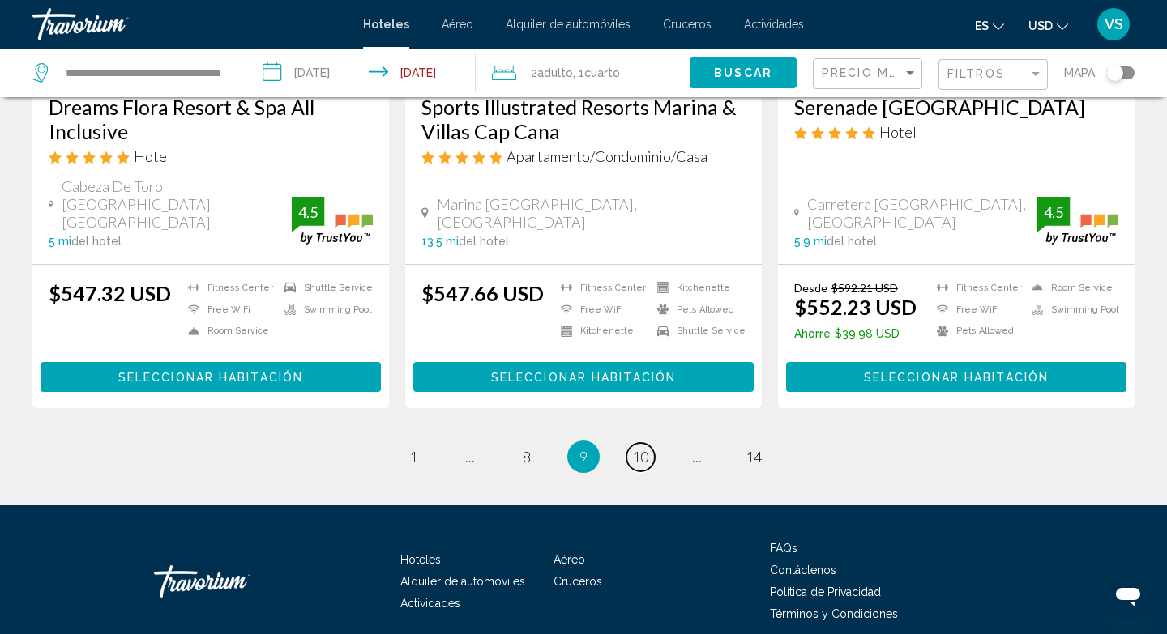
scroll to position [2239, 0]
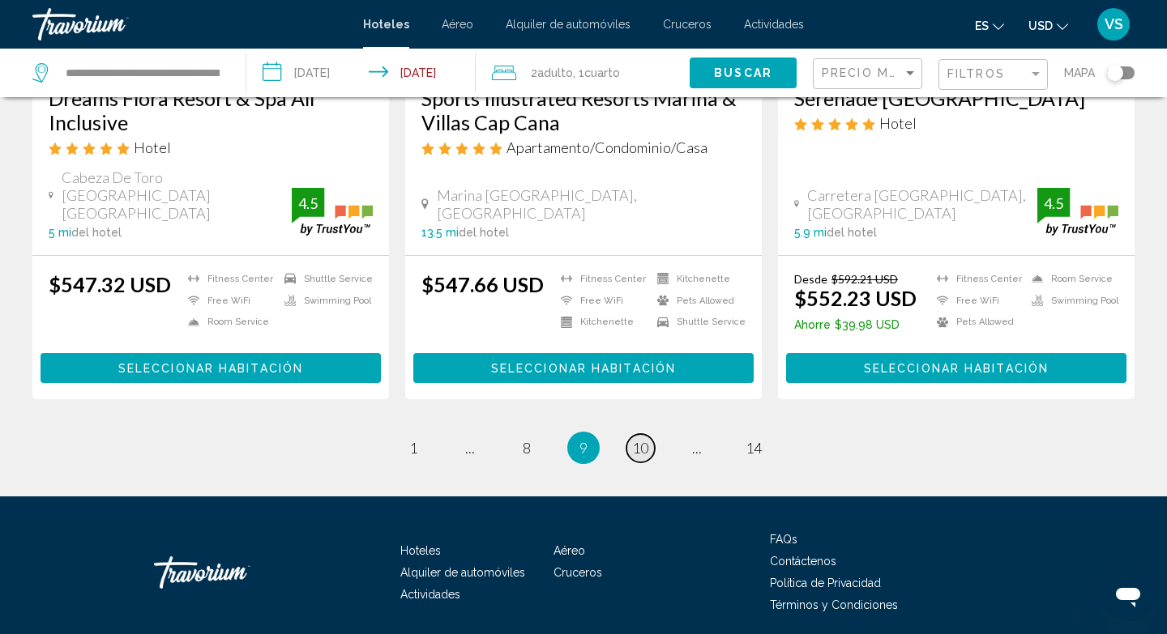
click at [642, 439] on span "10" at bounding box center [640, 448] width 16 height 18
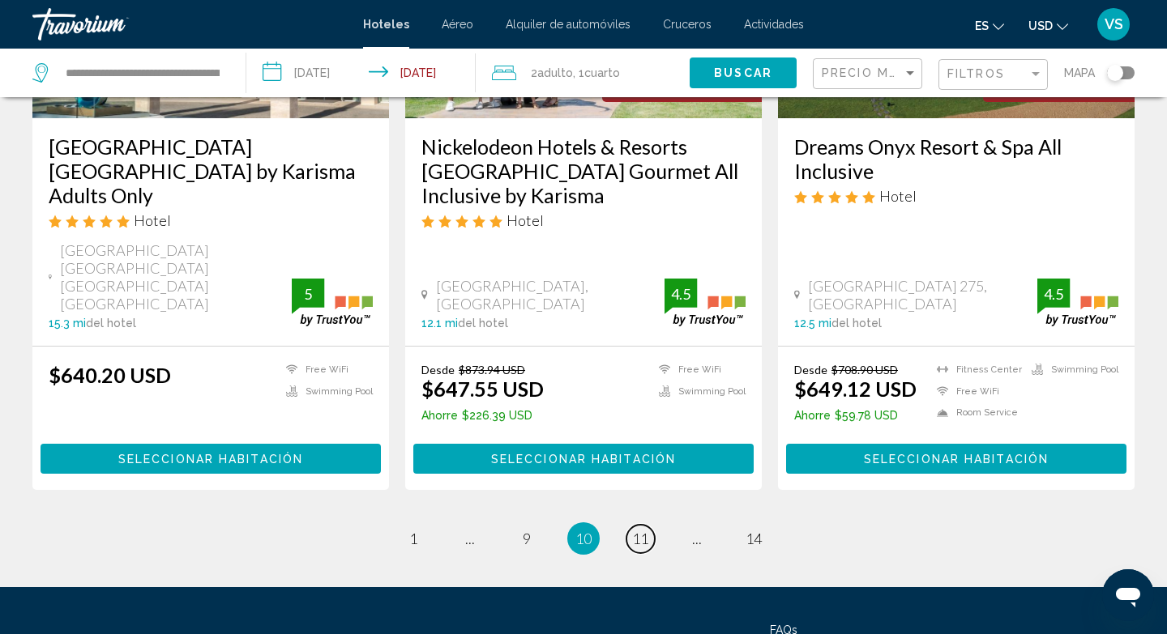
scroll to position [2240, 0]
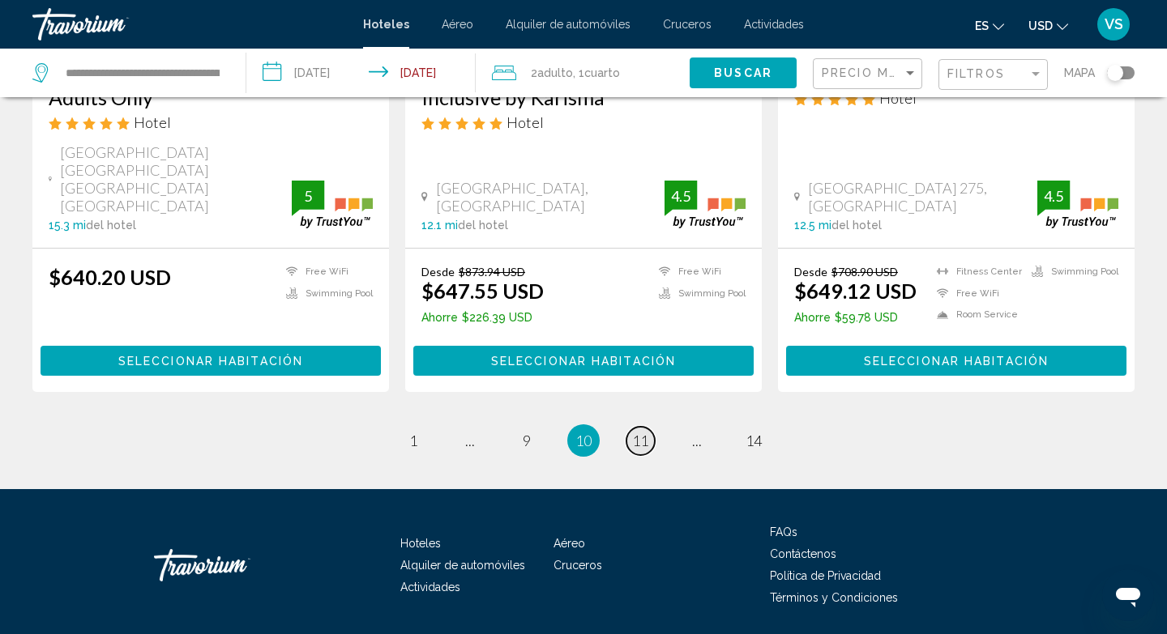
click at [650, 427] on link "page 11" at bounding box center [640, 441] width 28 height 28
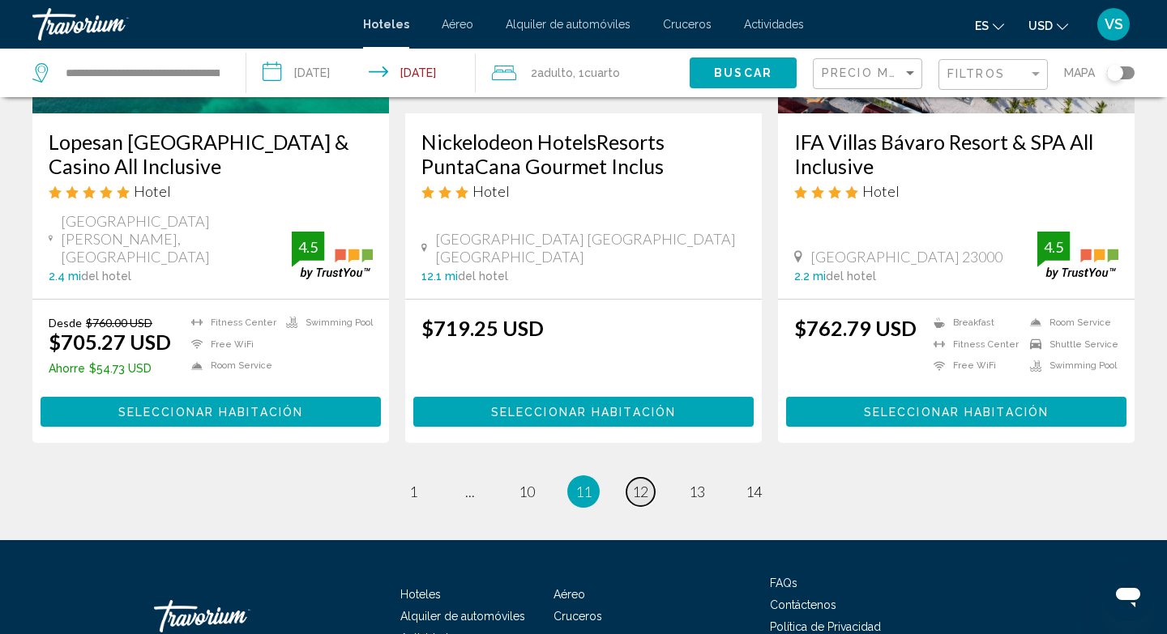
scroll to position [2156, 0]
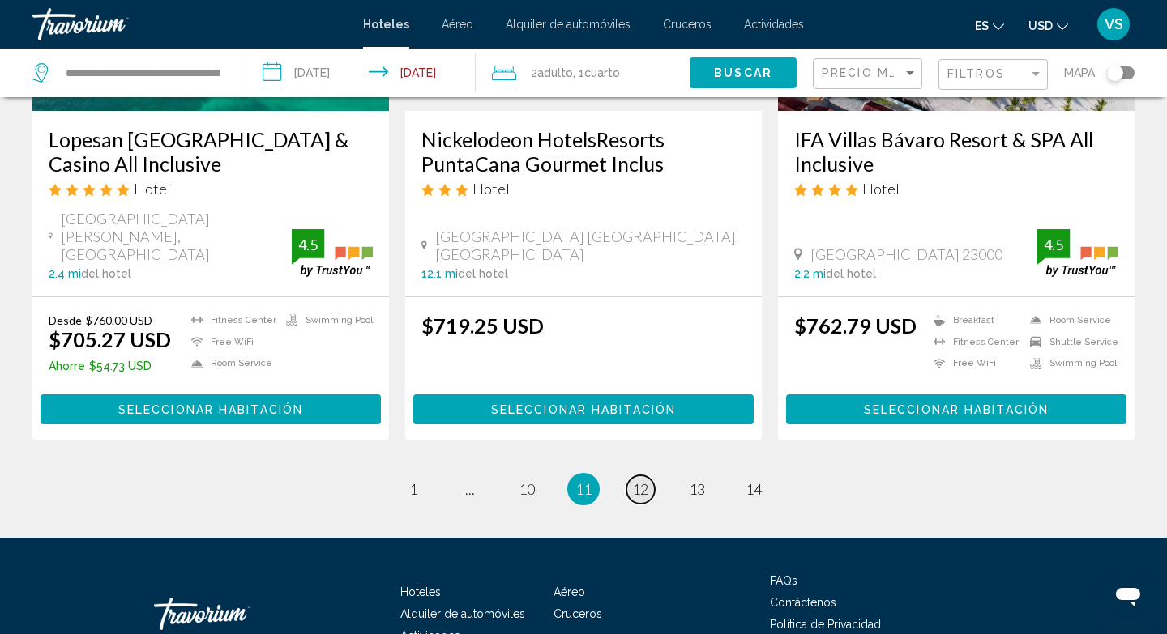
click at [639, 480] on span "12" at bounding box center [640, 489] width 16 height 18
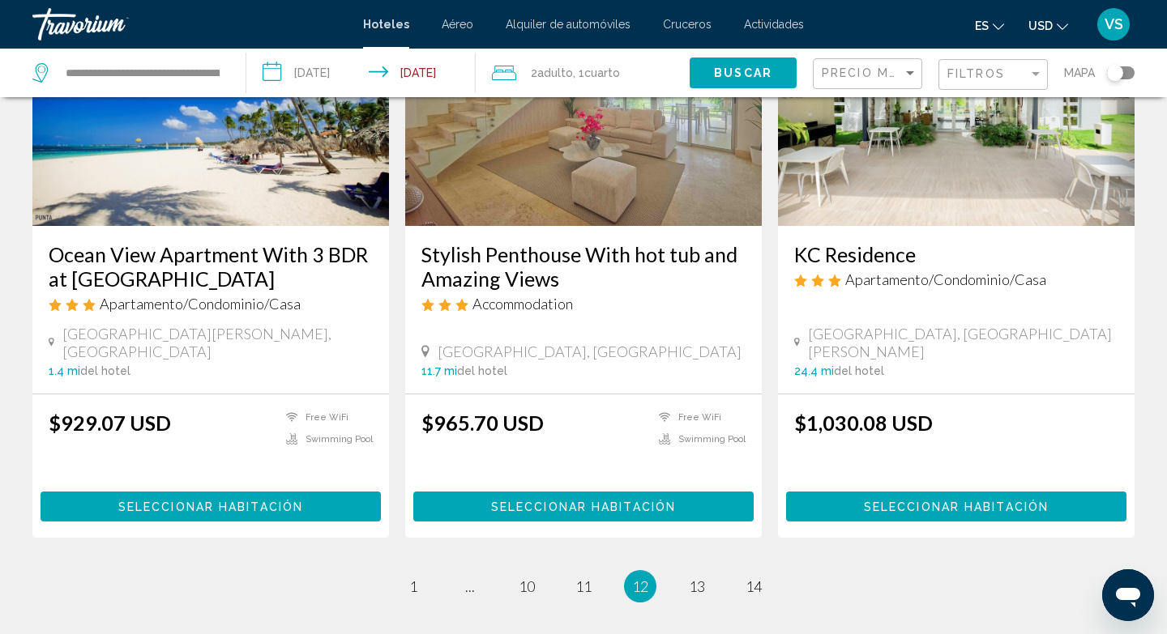
scroll to position [2222, 0]
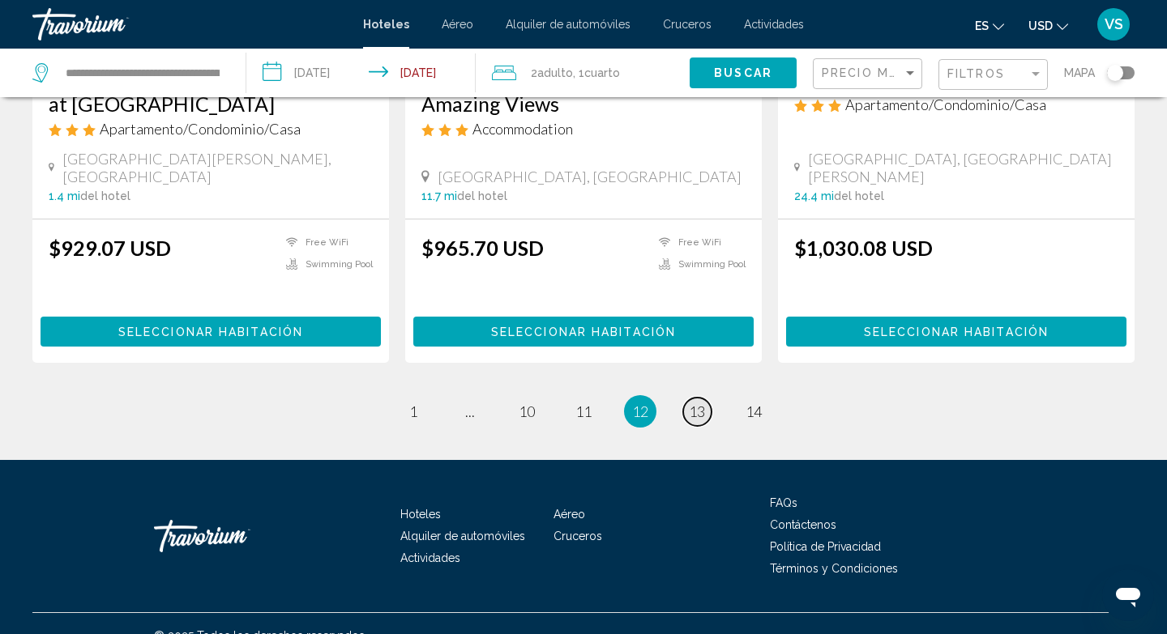
click at [697, 403] on span "13" at bounding box center [697, 412] width 16 height 18
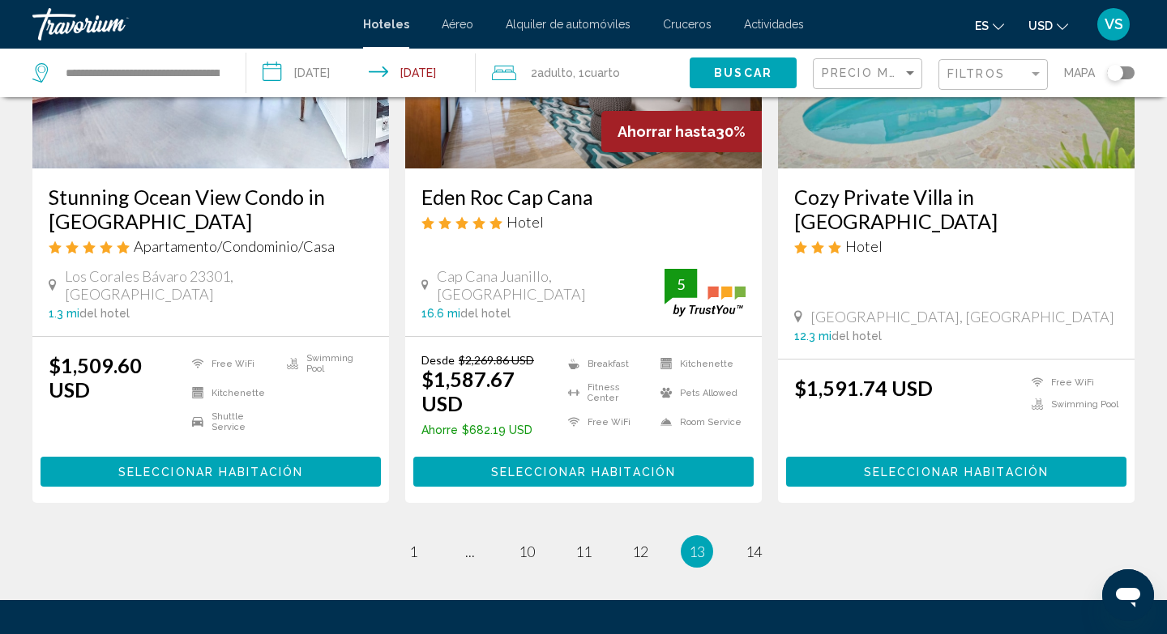
scroll to position [2183, 0]
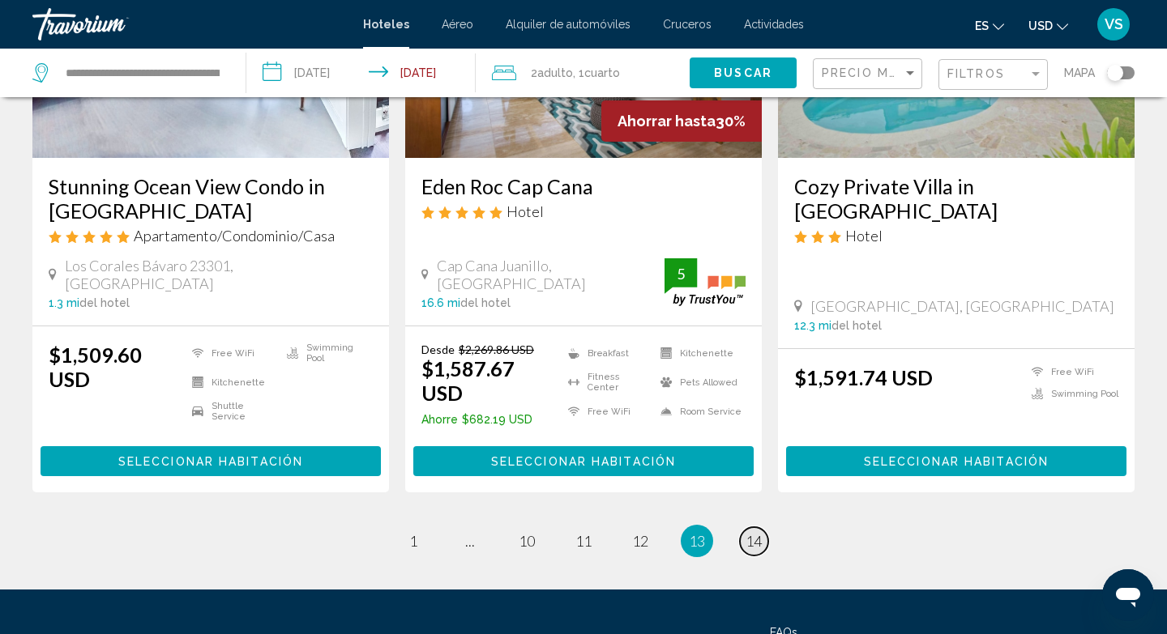
click at [757, 532] on span "14" at bounding box center [753, 541] width 16 height 18
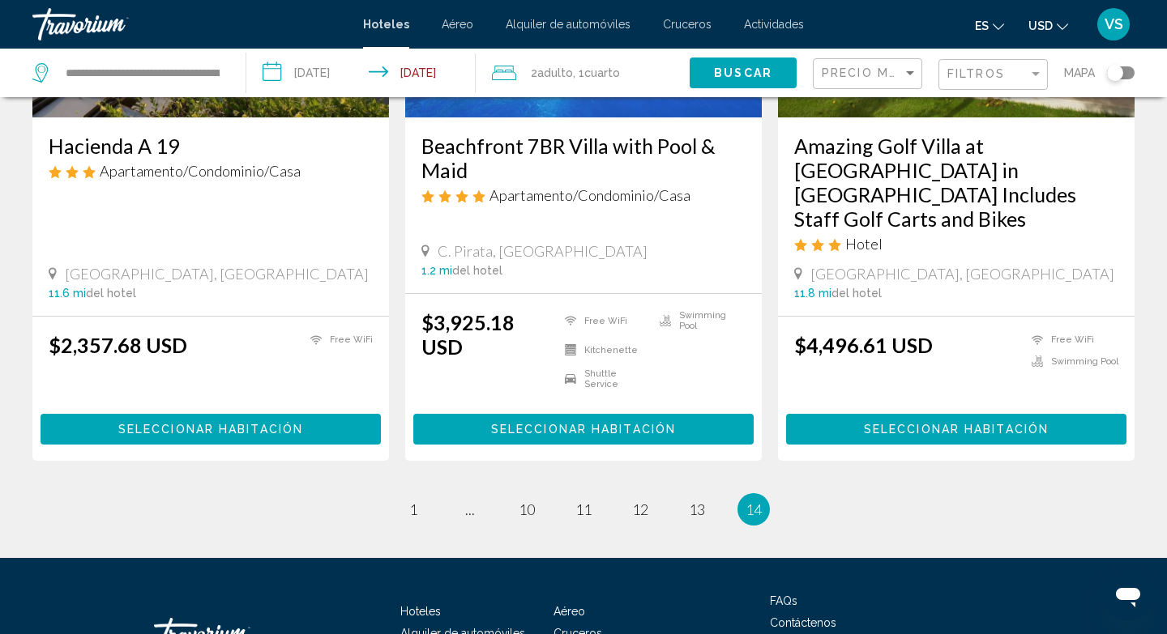
scroll to position [971, 0]
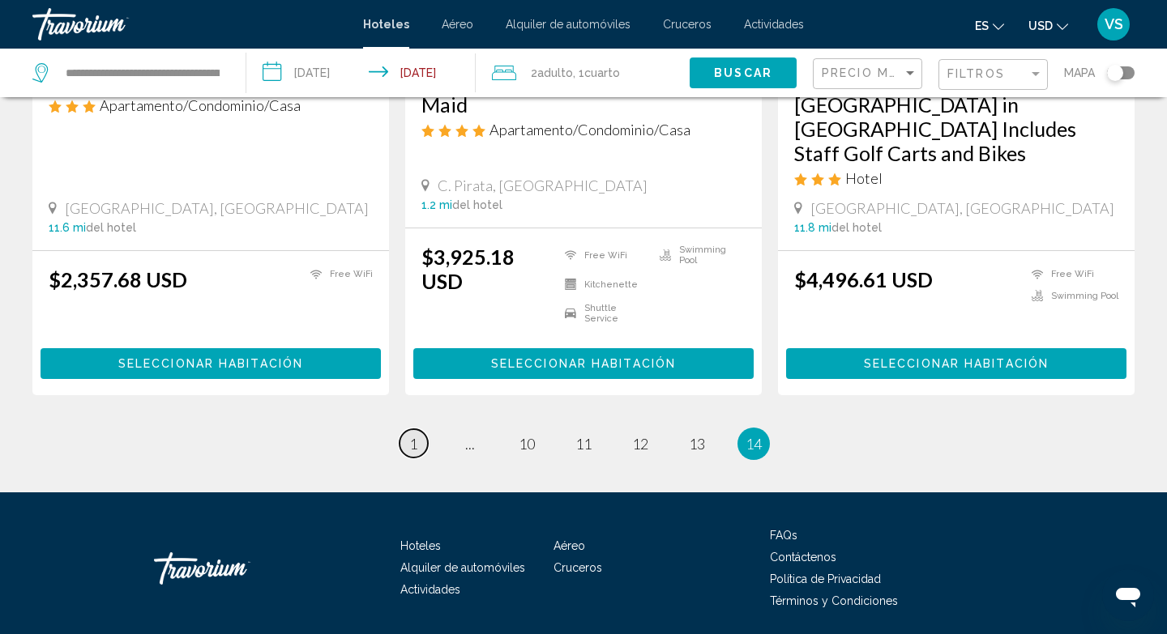
click at [412, 435] on span "1" at bounding box center [413, 444] width 8 height 18
